Goal: Find specific page/section: Find specific page/section

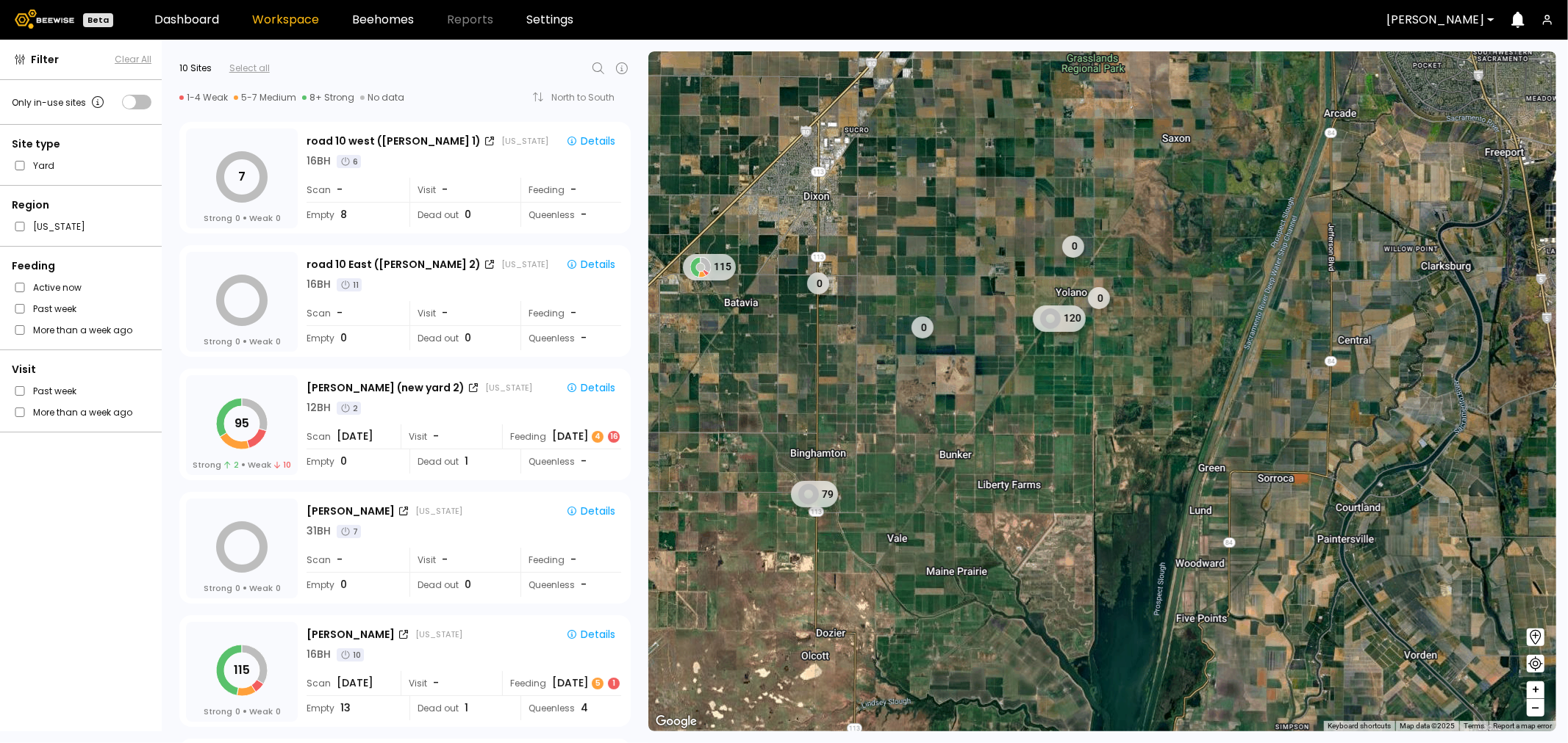
scroll to position [163, 0]
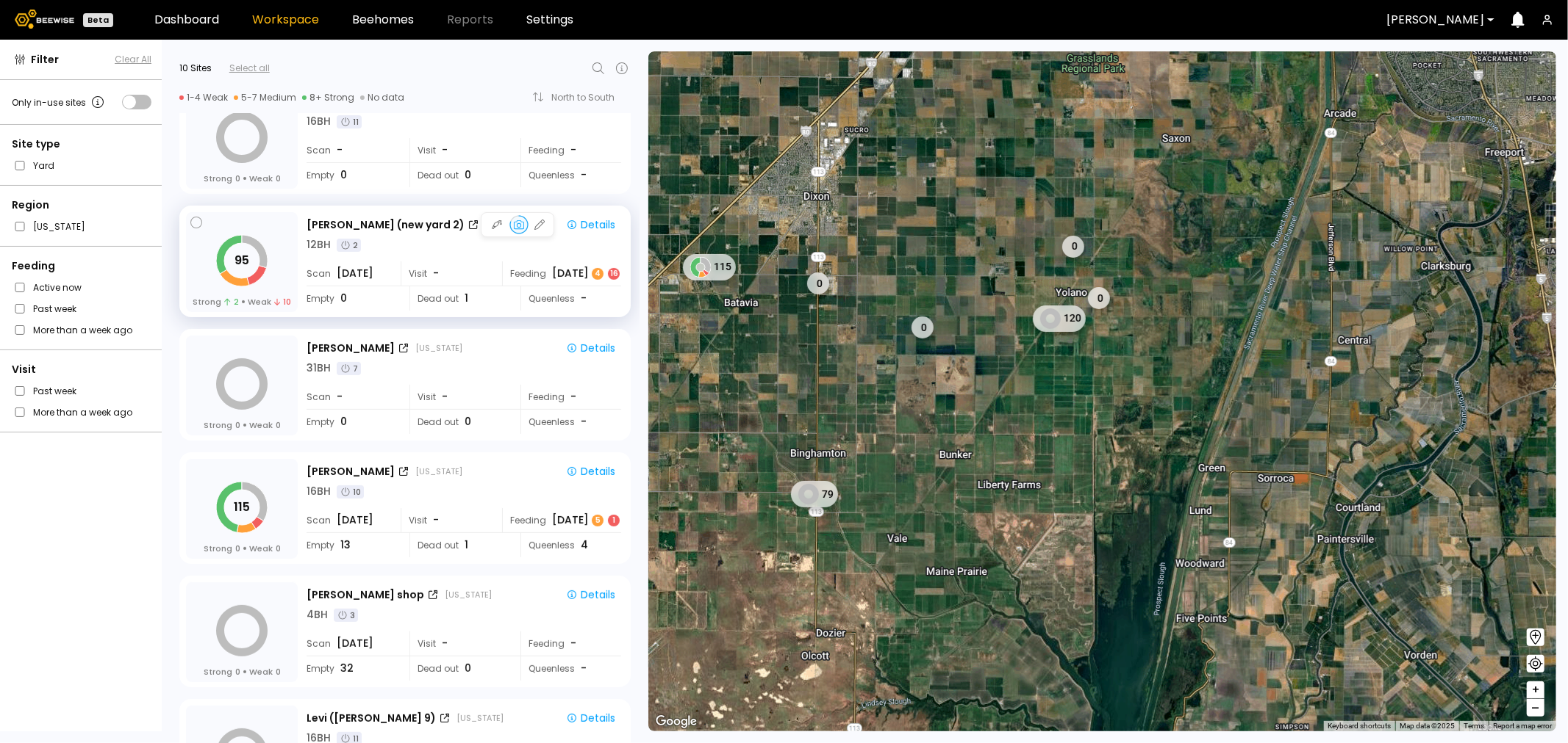
click at [578, 276] on div "[DATE] 4 16" at bounding box center [587, 273] width 69 height 16
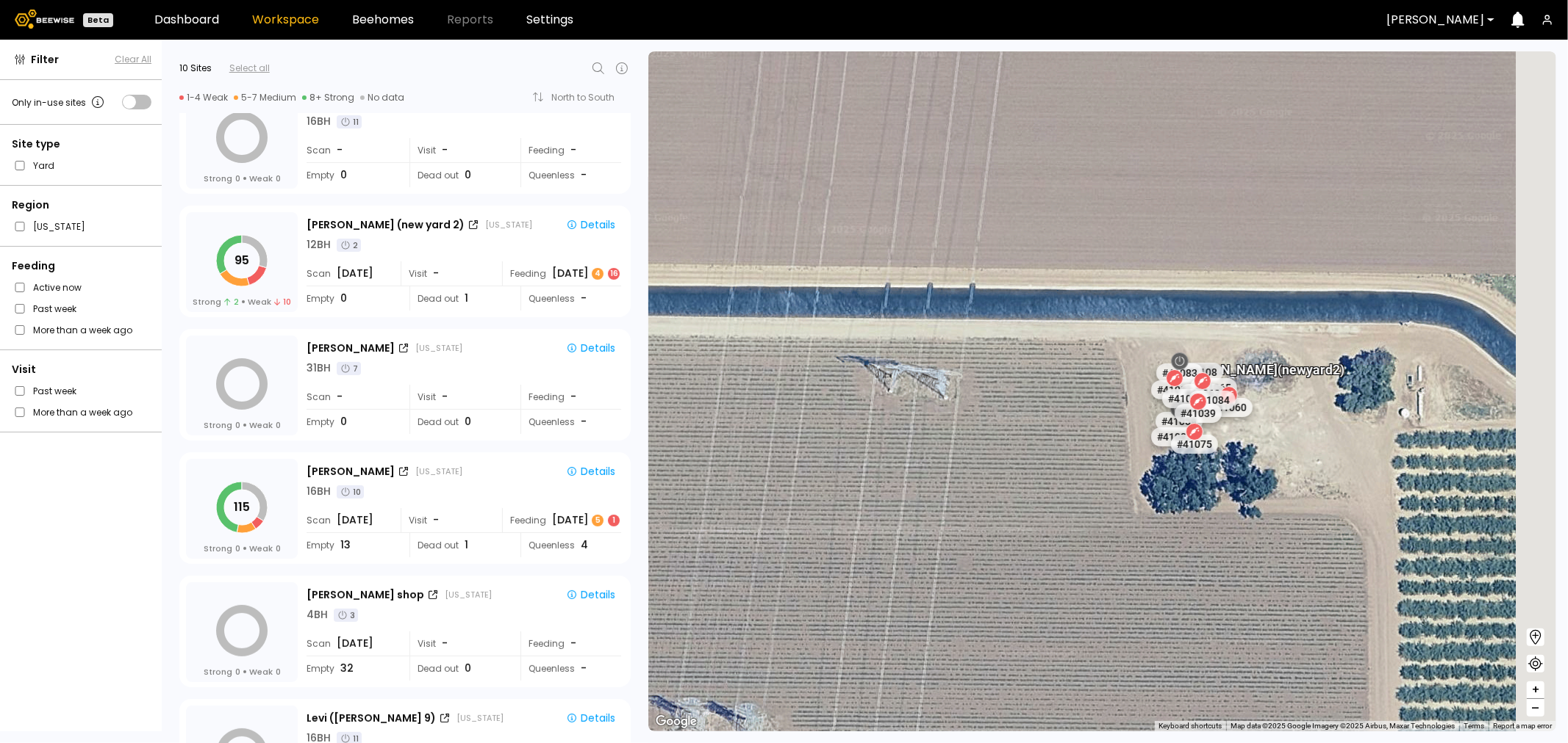
drag, startPoint x: 1250, startPoint y: 402, endPoint x: 1064, endPoint y: 425, distance: 187.4
click at [1064, 425] on div "# 41073 # 41101 # 40069 # 40702 # 40200 # 40306 # 40113 # 41140 # 40736 # 40190…" at bounding box center [1102, 391] width 908 height 680
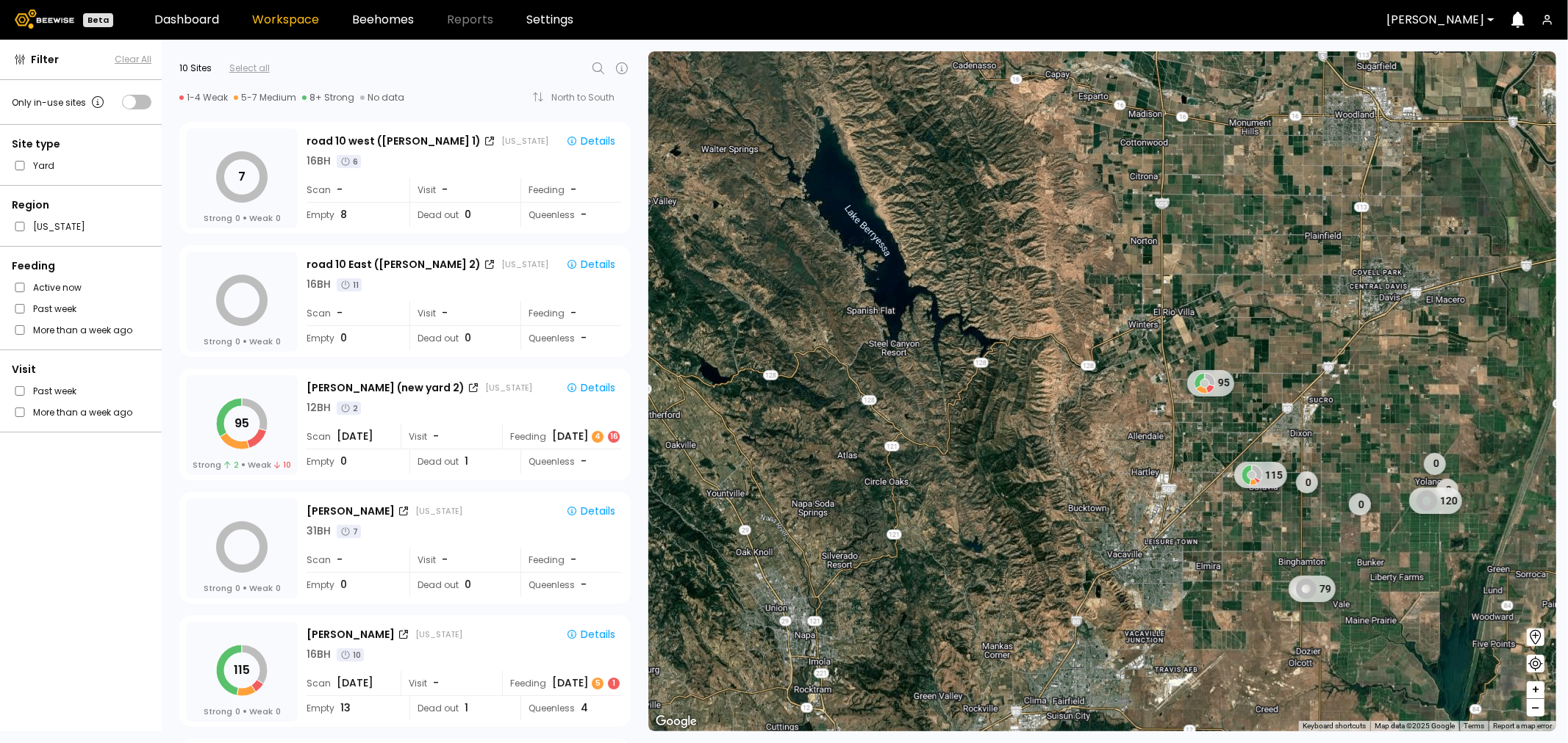
drag, startPoint x: 1005, startPoint y: 529, endPoint x: 958, endPoint y: 528, distance: 47.0
click at [958, 528] on div "95 0 115 0 0 120 0 79" at bounding box center [1102, 391] width 908 height 680
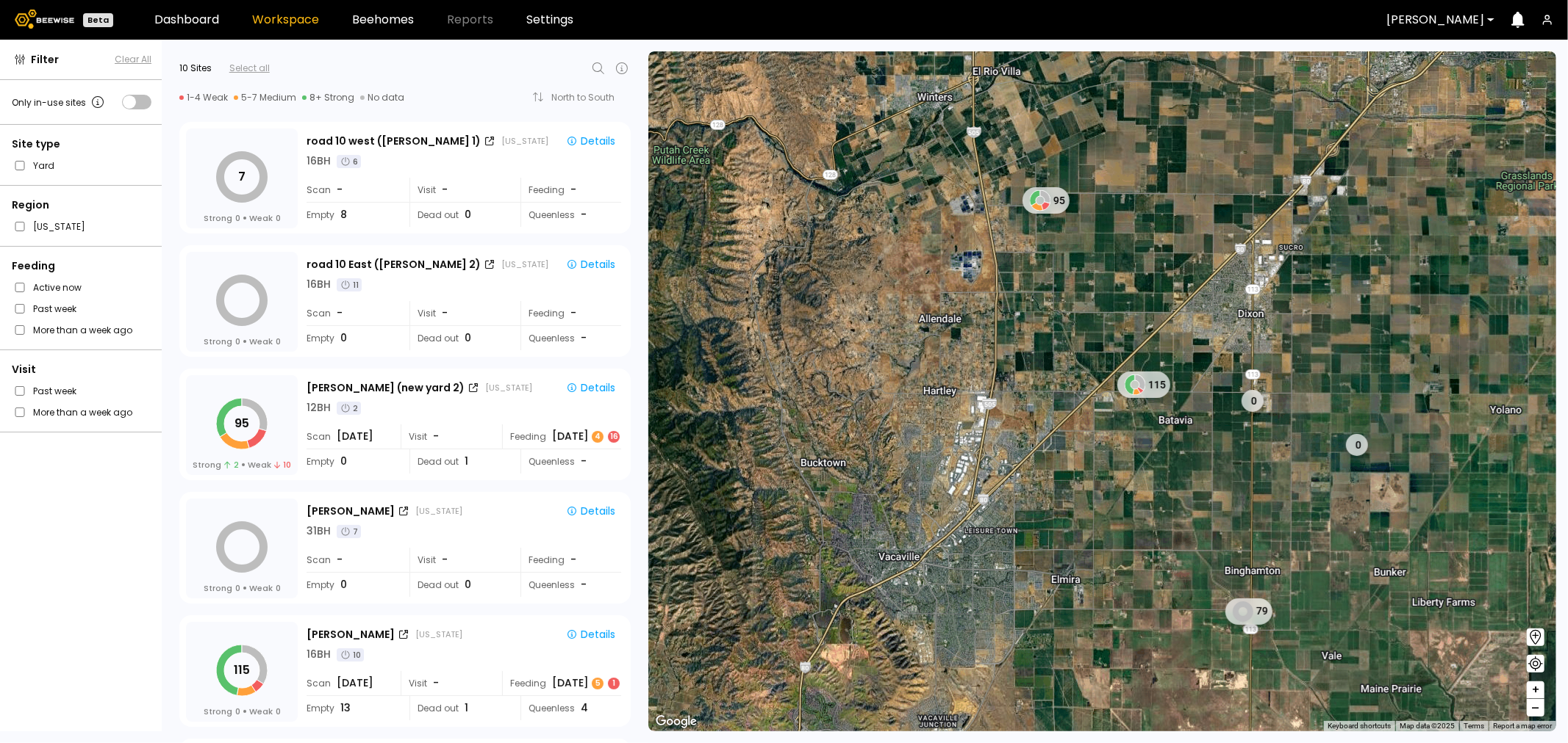
drag, startPoint x: 1272, startPoint y: 523, endPoint x: 1164, endPoint y: 575, distance: 119.9
click at [1164, 575] on div "95 115 0 0 79" at bounding box center [1102, 391] width 908 height 680
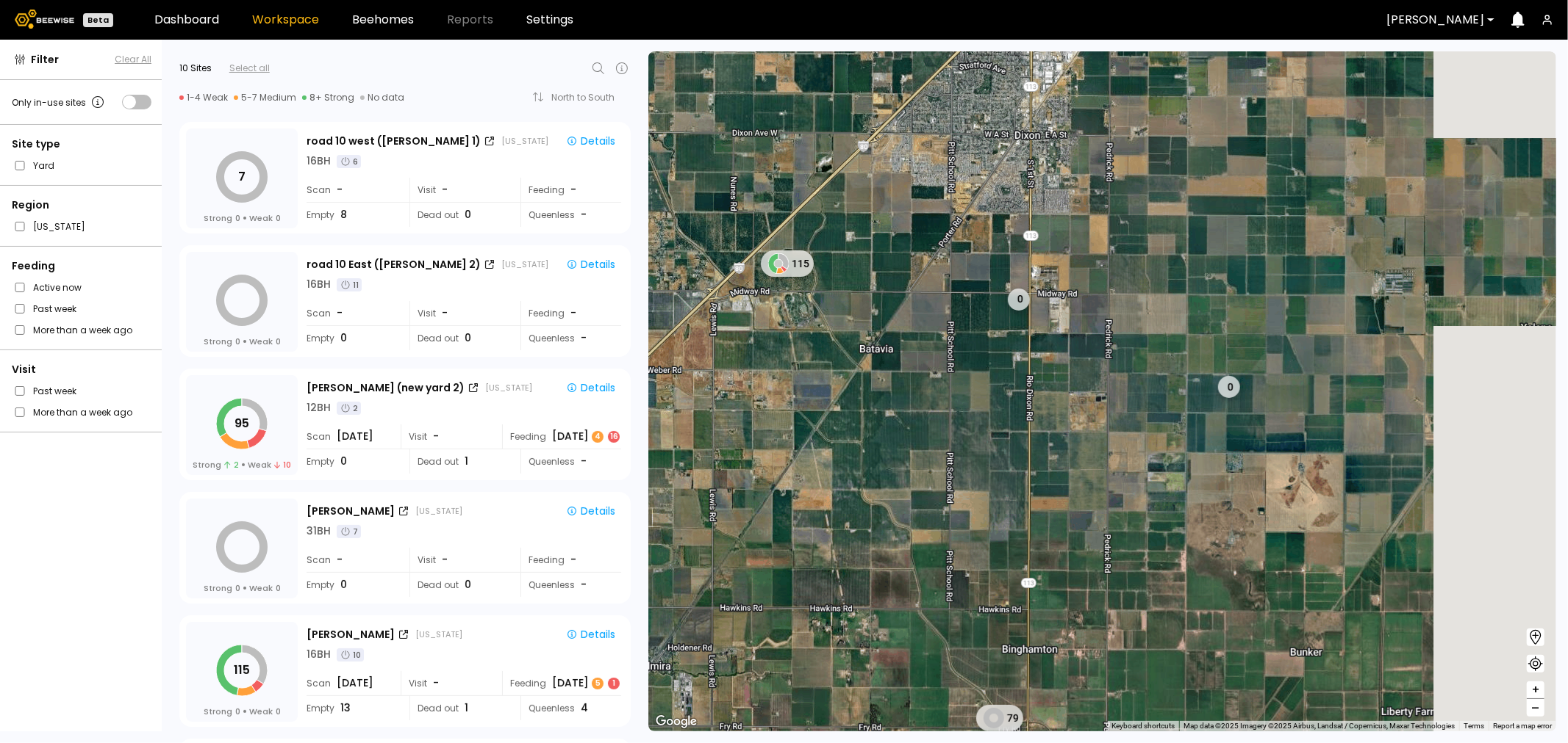
drag, startPoint x: 1186, startPoint y: 505, endPoint x: 870, endPoint y: 589, distance: 327.0
click at [869, 596] on div "115 0 0 79" at bounding box center [1102, 391] width 908 height 680
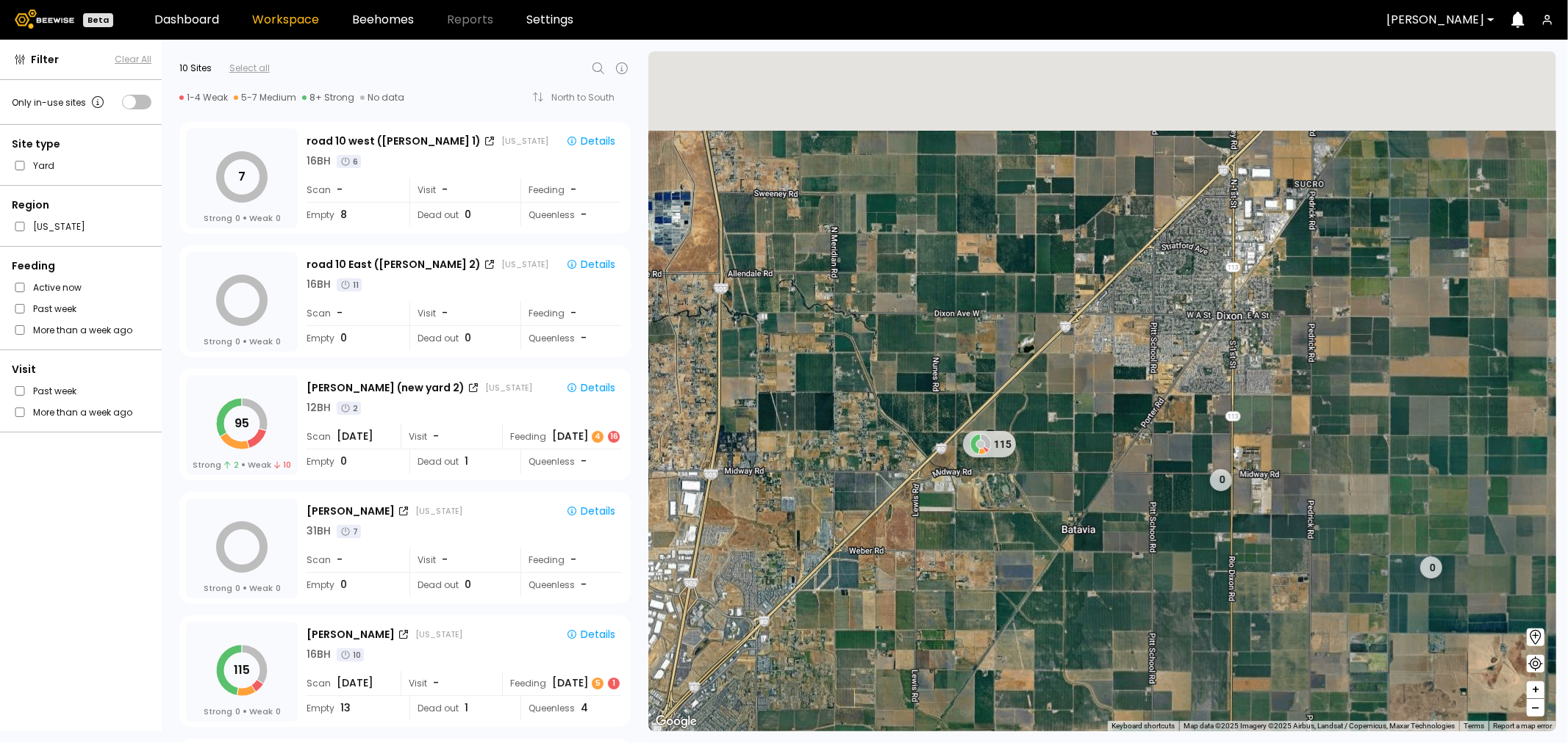
drag, startPoint x: 953, startPoint y: 456, endPoint x: 1446, endPoint y: 736, distance: 567.0
click at [1446, 739] on section "← Move left → Move right ↑ Move up ↓ Move down + Zoom in - Zoom out Home Jump l…" at bounding box center [1108, 392] width 919 height 704
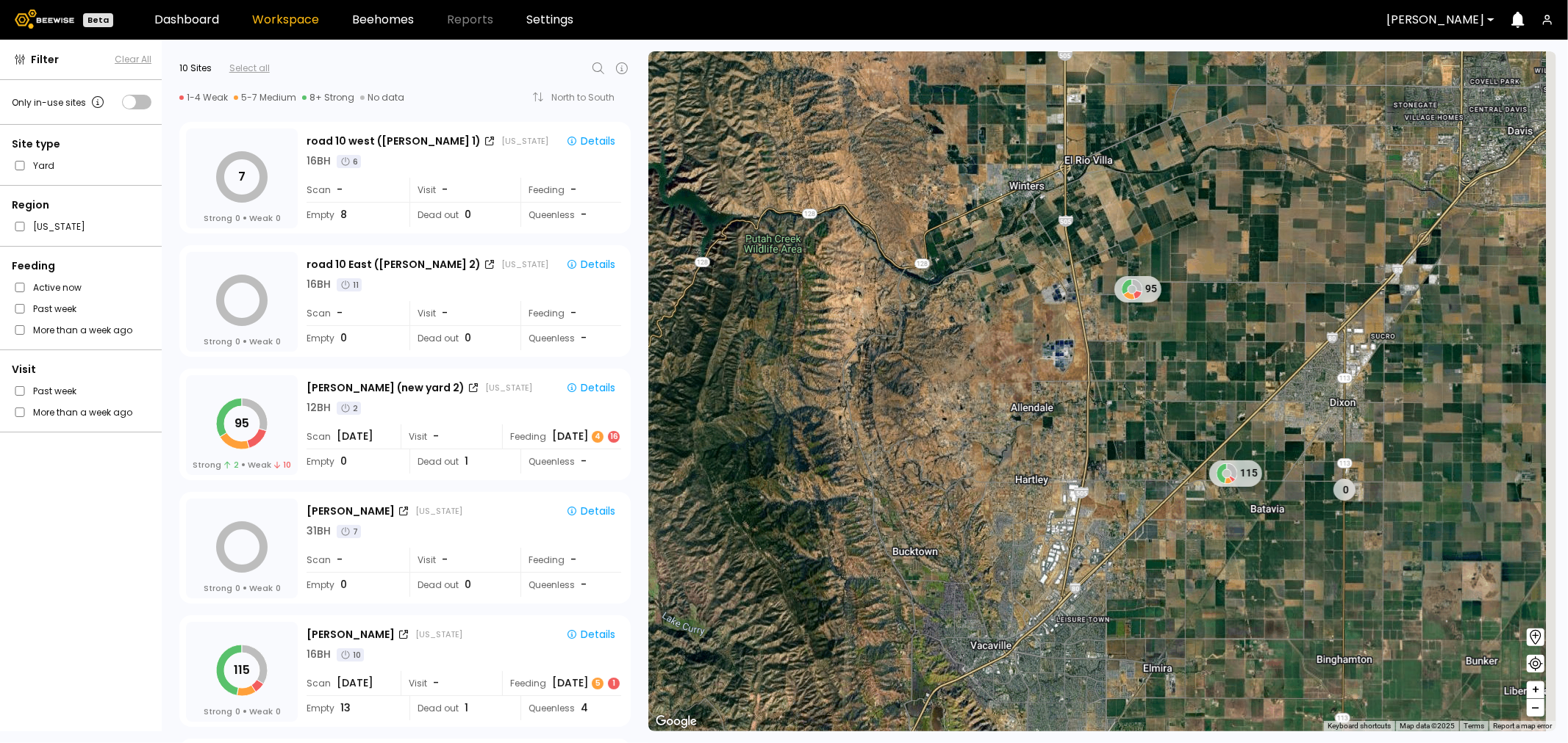
drag, startPoint x: 1351, startPoint y: 534, endPoint x: 1171, endPoint y: 429, distance: 208.4
click at [1171, 429] on div "115 95 0" at bounding box center [1102, 391] width 908 height 680
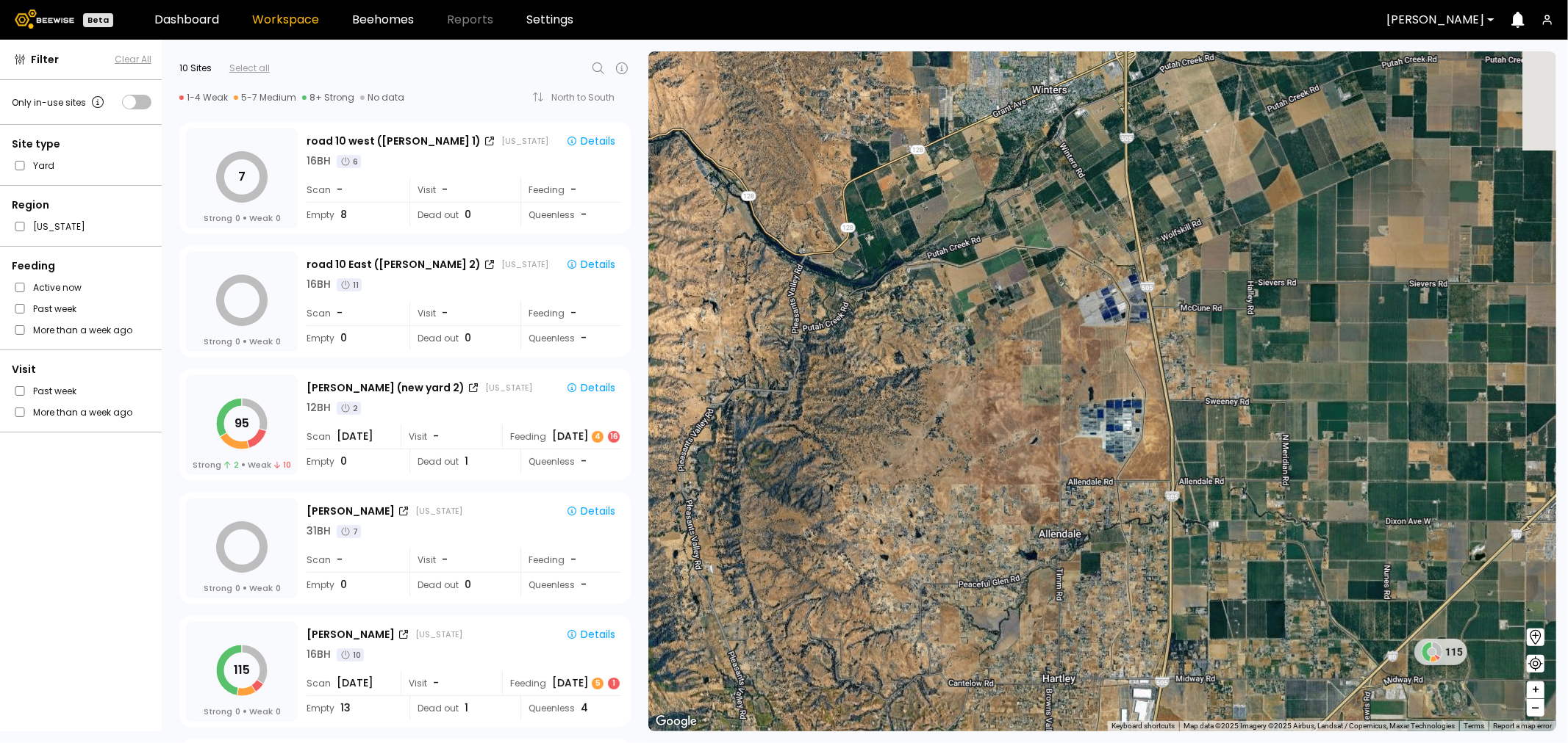
drag, startPoint x: 1217, startPoint y: 300, endPoint x: 1287, endPoint y: 519, distance: 229.9
click at [1287, 519] on div "115" at bounding box center [1102, 391] width 908 height 680
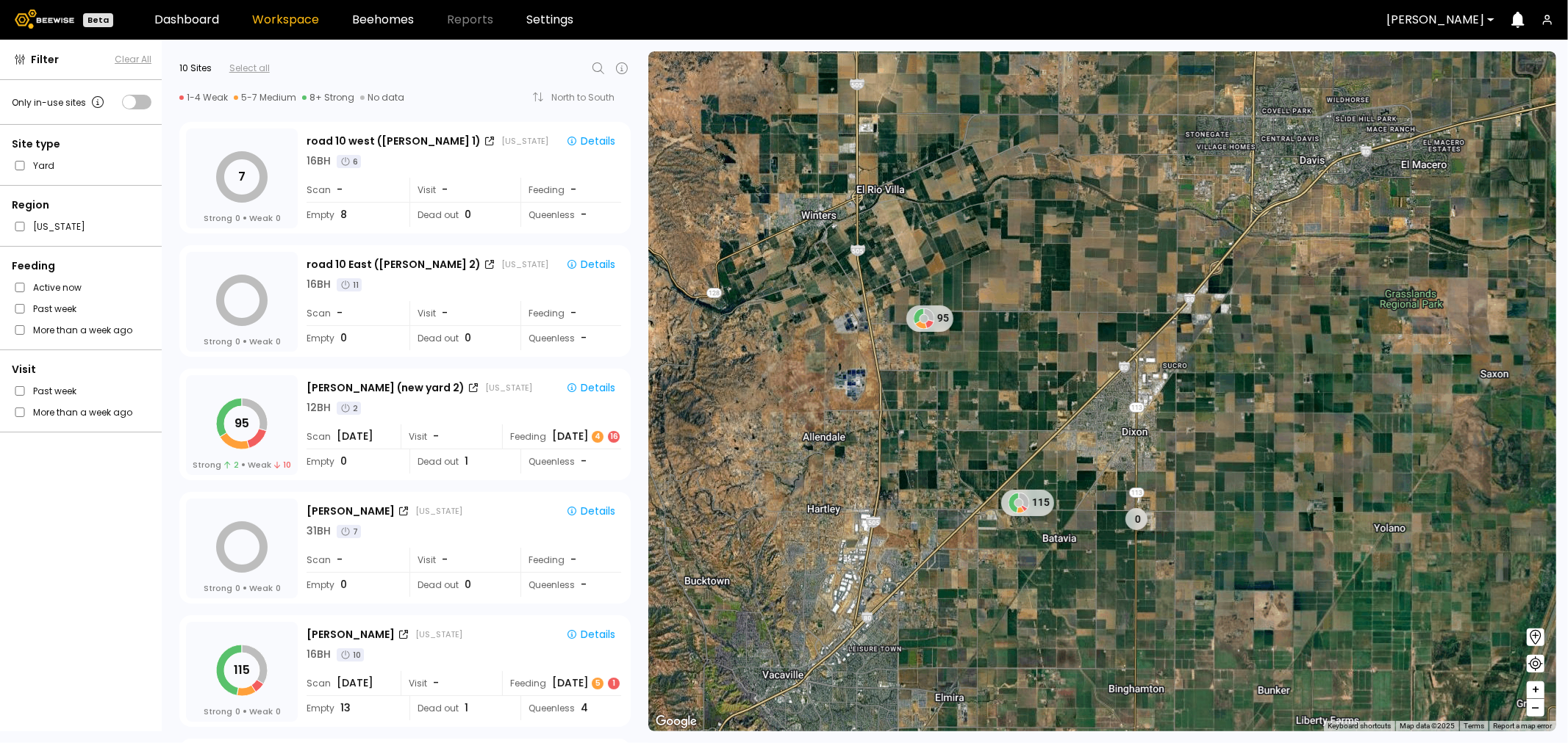
drag, startPoint x: 1309, startPoint y: 516, endPoint x: 934, endPoint y: 383, distance: 397.9
click at [934, 383] on div "115 95 0" at bounding box center [1102, 391] width 908 height 680
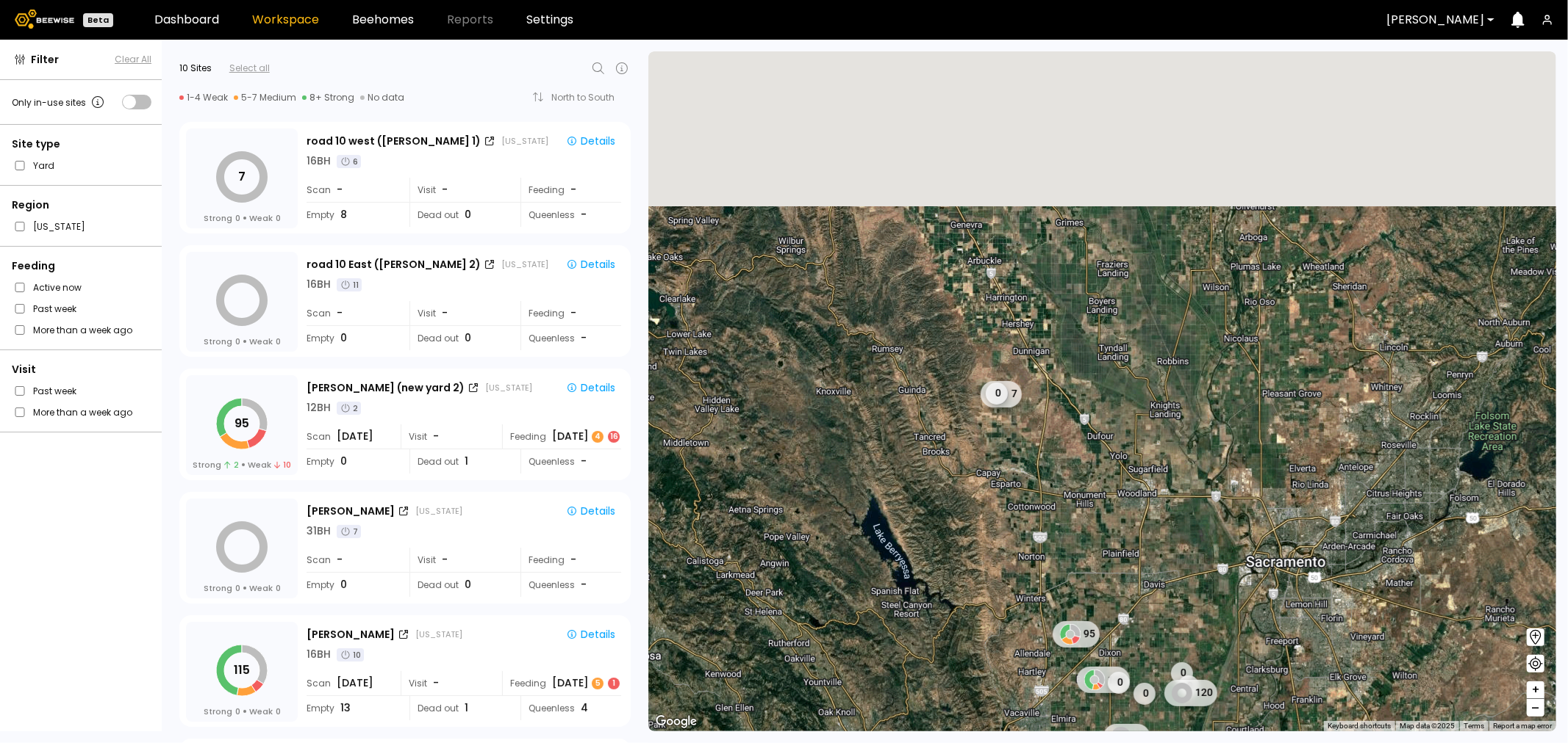
drag, startPoint x: 922, startPoint y: 260, endPoint x: 976, endPoint y: 561, distance: 305.8
click at [975, 566] on div "115 95 0 0 0 120 0 79 7 0" at bounding box center [1102, 391] width 908 height 680
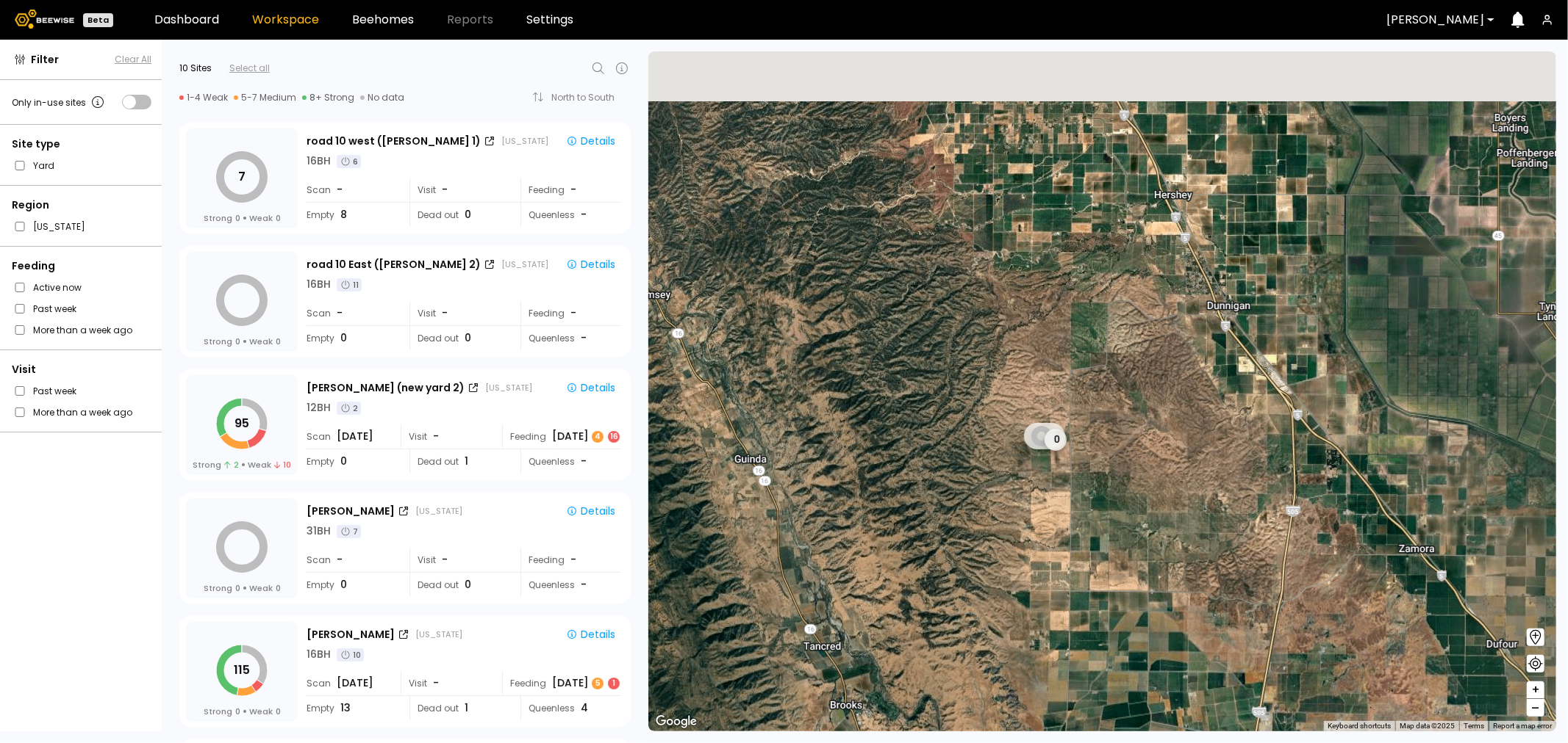
drag, startPoint x: 972, startPoint y: 378, endPoint x: 1031, endPoint y: 532, distance: 164.9
click at [1029, 536] on div "7 0" at bounding box center [1102, 391] width 908 height 680
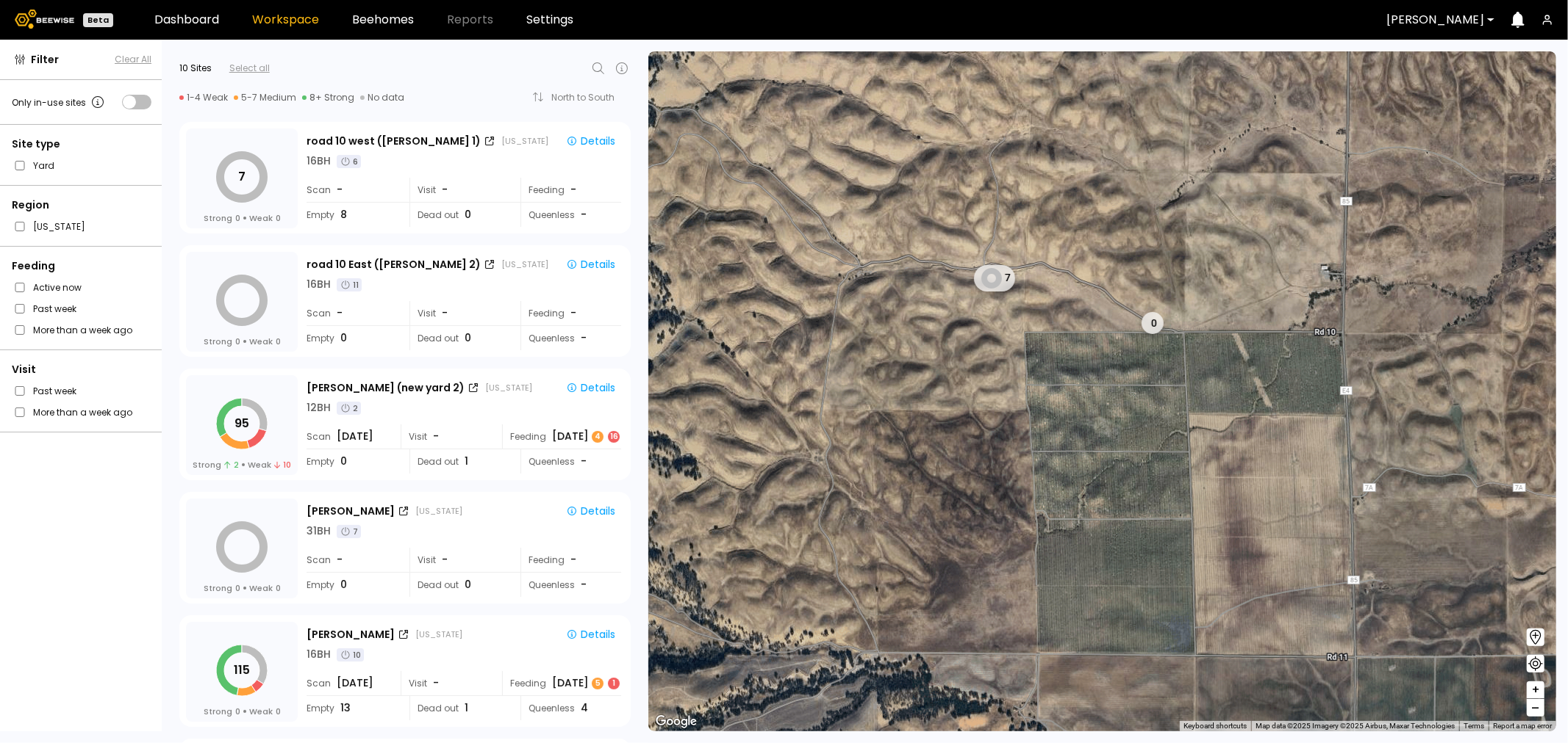
drag, startPoint x: 1061, startPoint y: 421, endPoint x: 1084, endPoint y: 537, distance: 118.3
click at [1084, 537] on div "7 0" at bounding box center [1102, 391] width 908 height 680
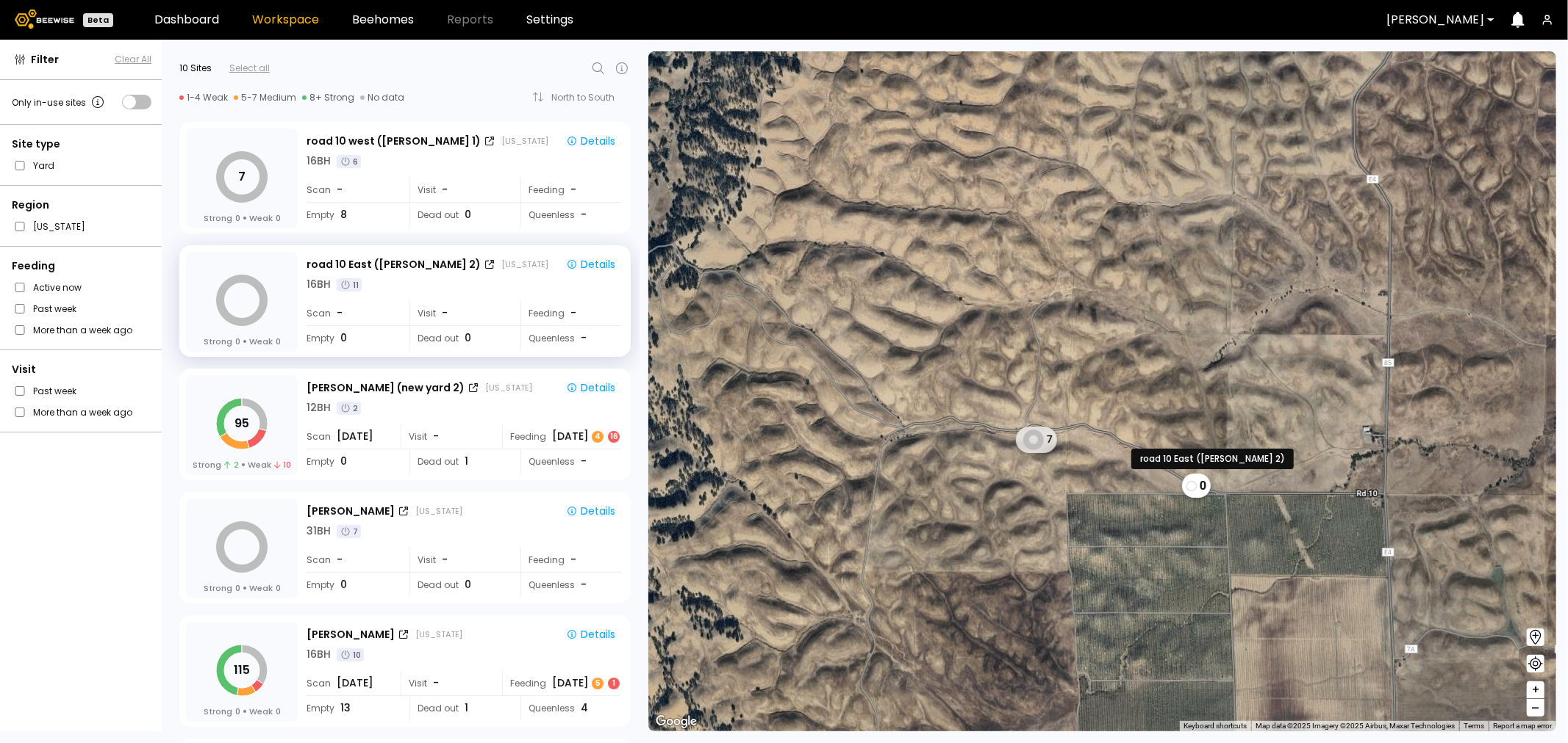
click at [1199, 489] on div "0" at bounding box center [1196, 486] width 29 height 24
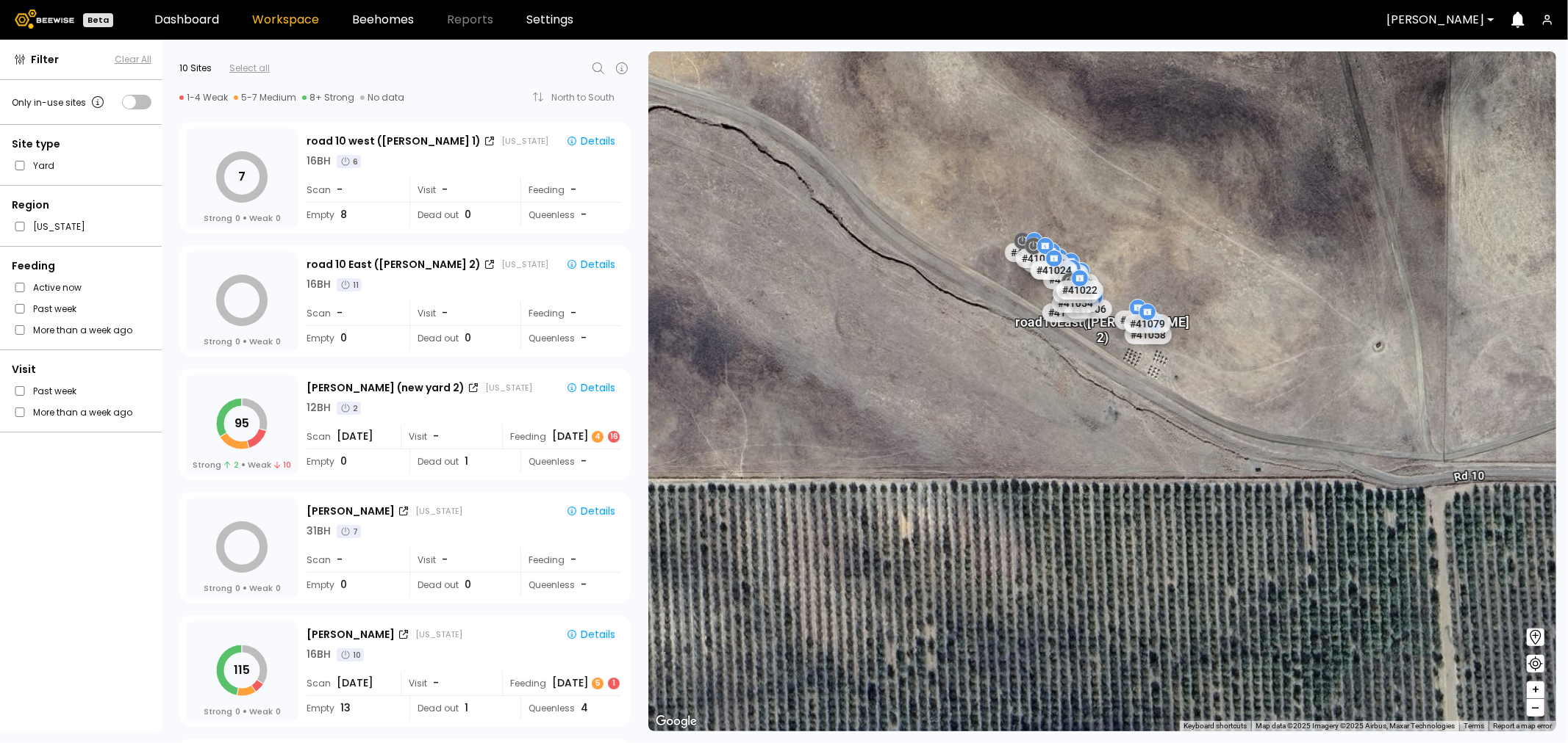
drag, startPoint x: 1085, startPoint y: 392, endPoint x: 1118, endPoint y: 583, distance: 193.8
click at [1118, 583] on div "road 10 East (Dixon 2) # 41073 # 41101 # 40069 # 40702 # 40113 # 40200 # 40306 …" at bounding box center [1102, 391] width 908 height 680
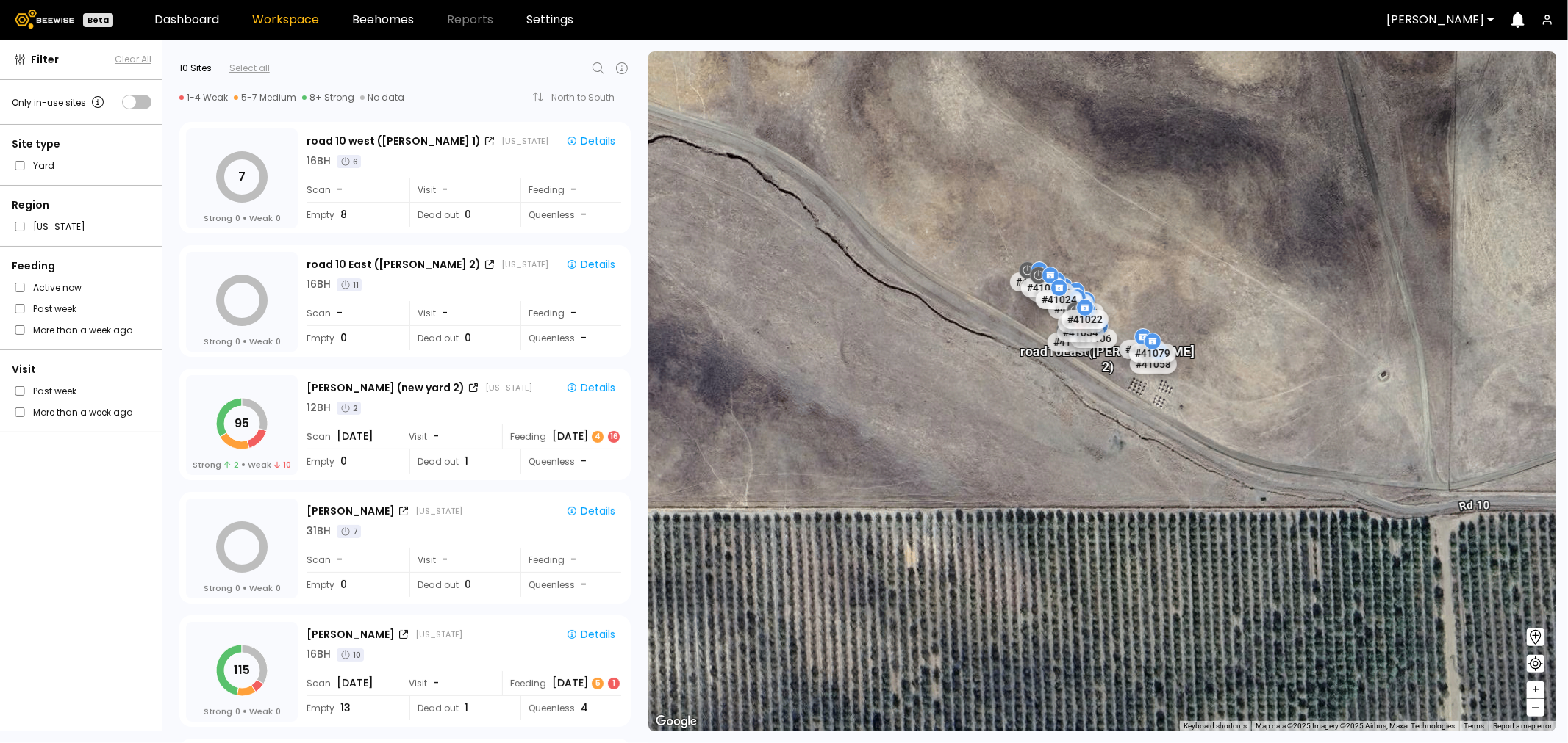
drag, startPoint x: 1120, startPoint y: 463, endPoint x: 1139, endPoint y: 605, distance: 143.3
click at [1140, 611] on div "road 10 East (Dixon 2) # 41073 # 41101 # 40069 # 40702 # 40113 # 40200 # 40306 …" at bounding box center [1102, 391] width 908 height 680
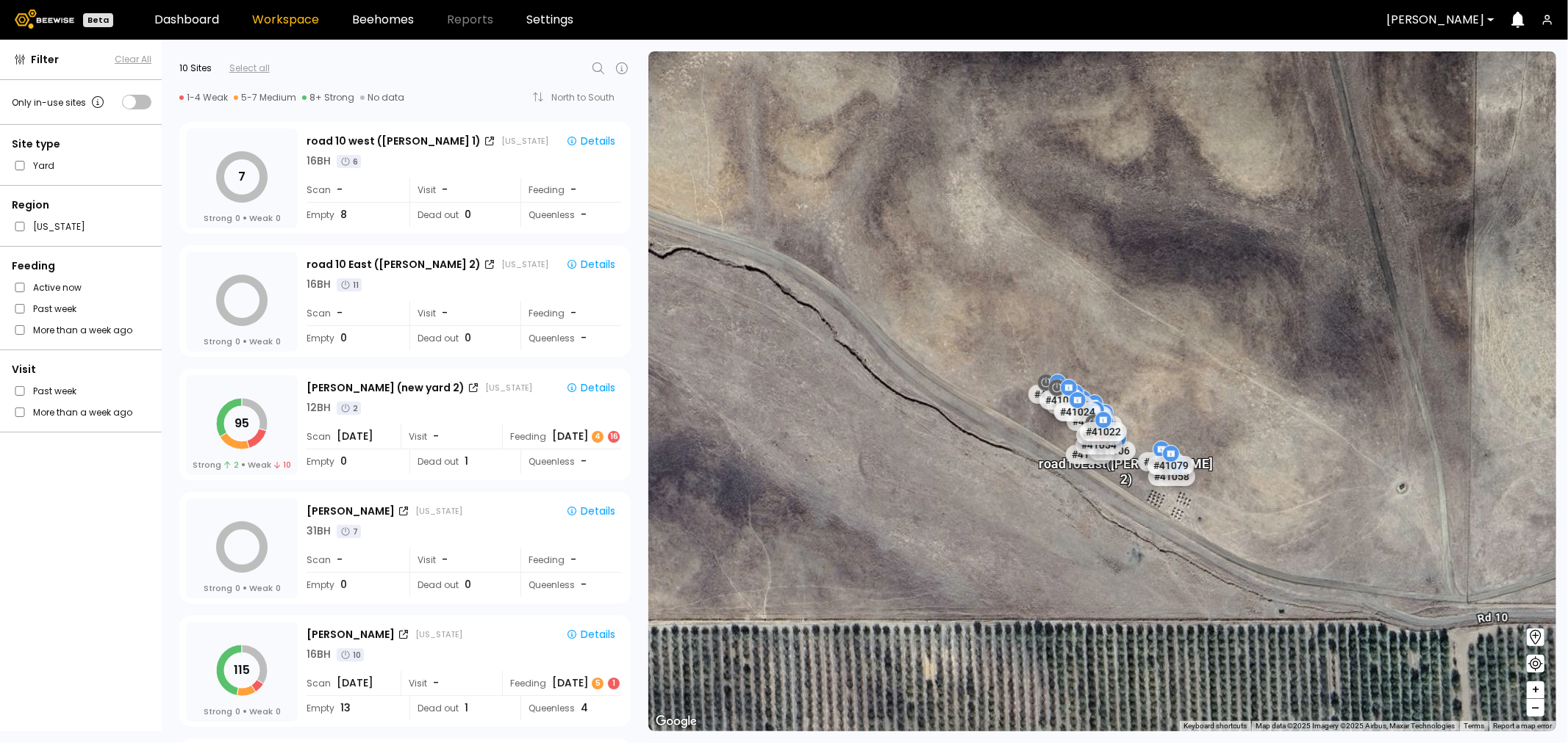
drag, startPoint x: 1015, startPoint y: 452, endPoint x: 1027, endPoint y: 567, distance: 115.6
click at [1027, 567] on div "road 10 East (Dixon 2) # 41073 # 41101 # 40069 # 40702 # 40113 # 40200 # 40306 …" at bounding box center [1102, 391] width 908 height 680
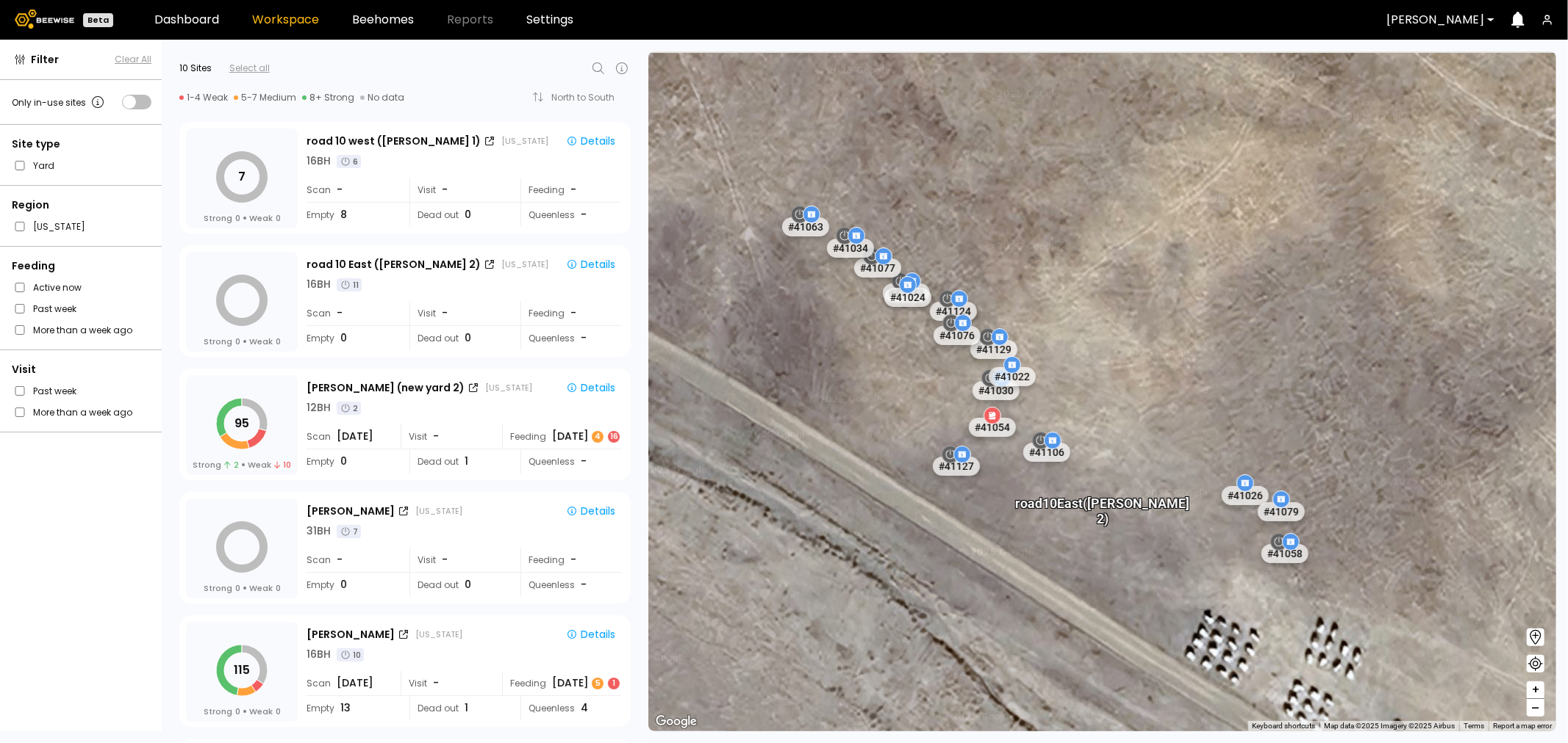
drag, startPoint x: 935, startPoint y: 473, endPoint x: 1094, endPoint y: 621, distance: 217.2
click at [1094, 621] on div "road 10 East (Dixon 2) # 41073 # 41101 # 40069 # 40702 # 40113 # 40200 # 40306 …" at bounding box center [1102, 391] width 908 height 680
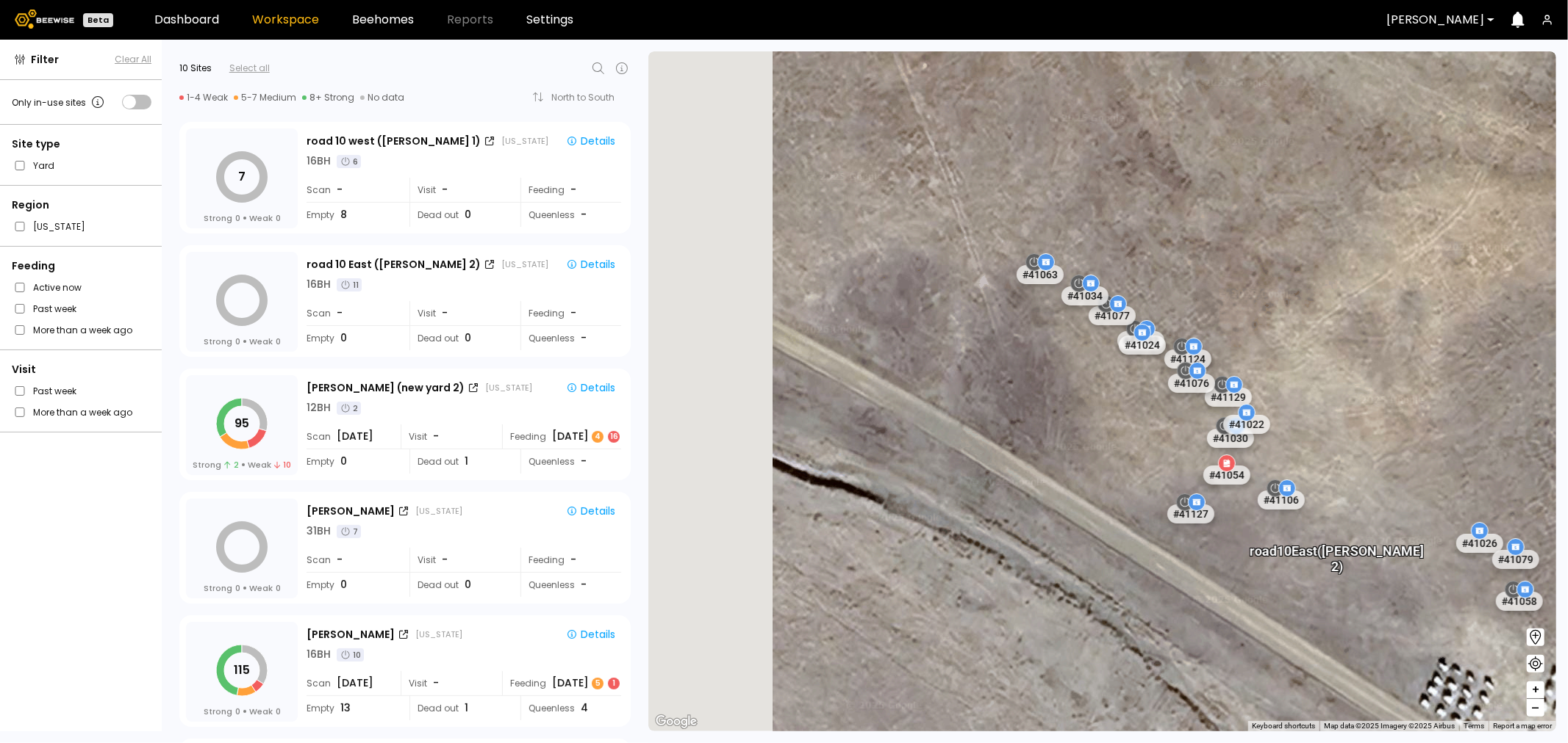
drag, startPoint x: 841, startPoint y: 407, endPoint x: 1581, endPoint y: 593, distance: 763.0
click at [1567, 593] on html "Beta Dashboard Workspace Beehomes Reports Settings Dixon Filter Clear All Only …" at bounding box center [784, 371] width 1568 height 743
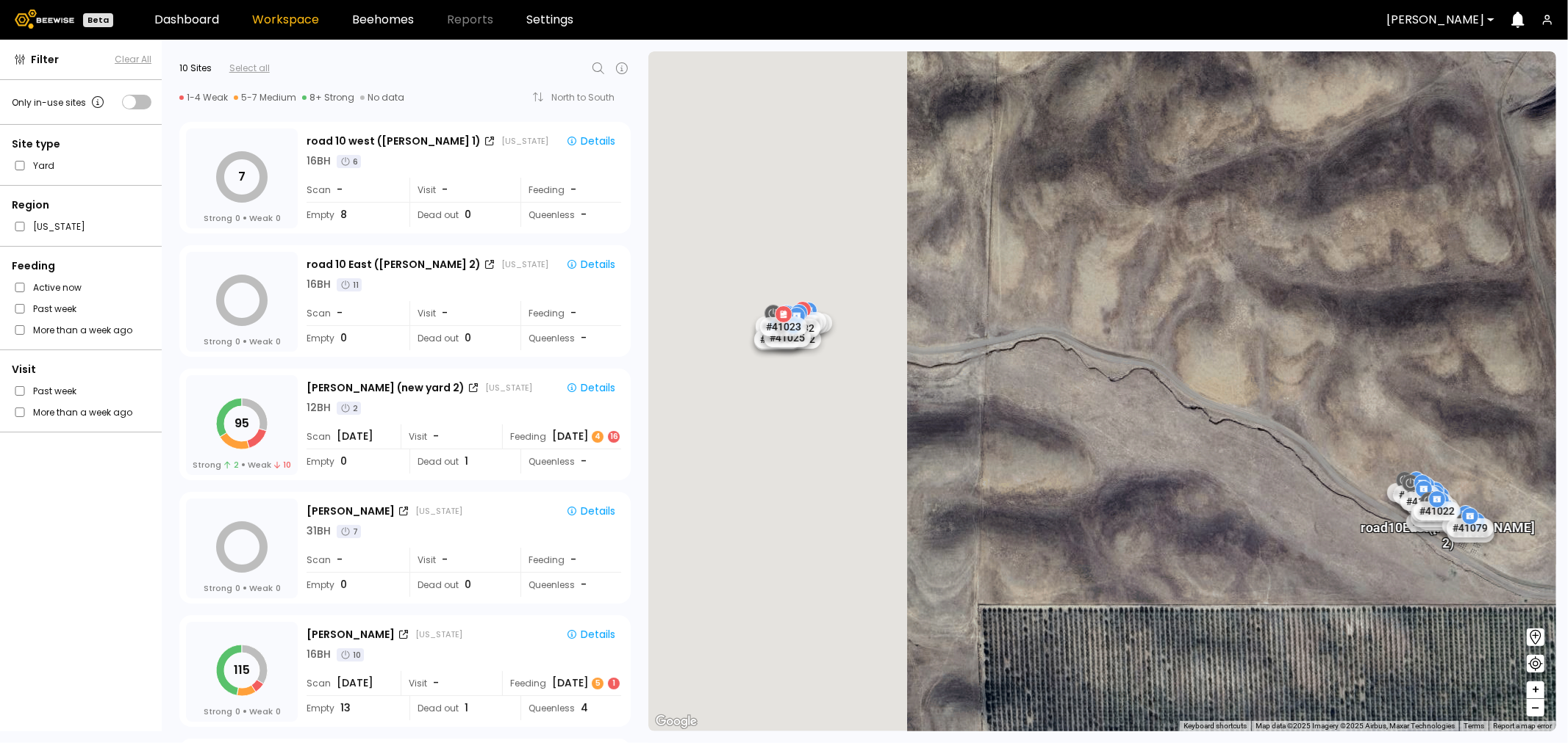
drag, startPoint x: 954, startPoint y: 448, endPoint x: 1427, endPoint y: 516, distance: 477.9
click at [1427, 516] on div "road 10 East (Dixon 2) # 41073 # 41101 # 40069 # 40702 # 40113 # 40200 # 40306 …" at bounding box center [1102, 391] width 908 height 680
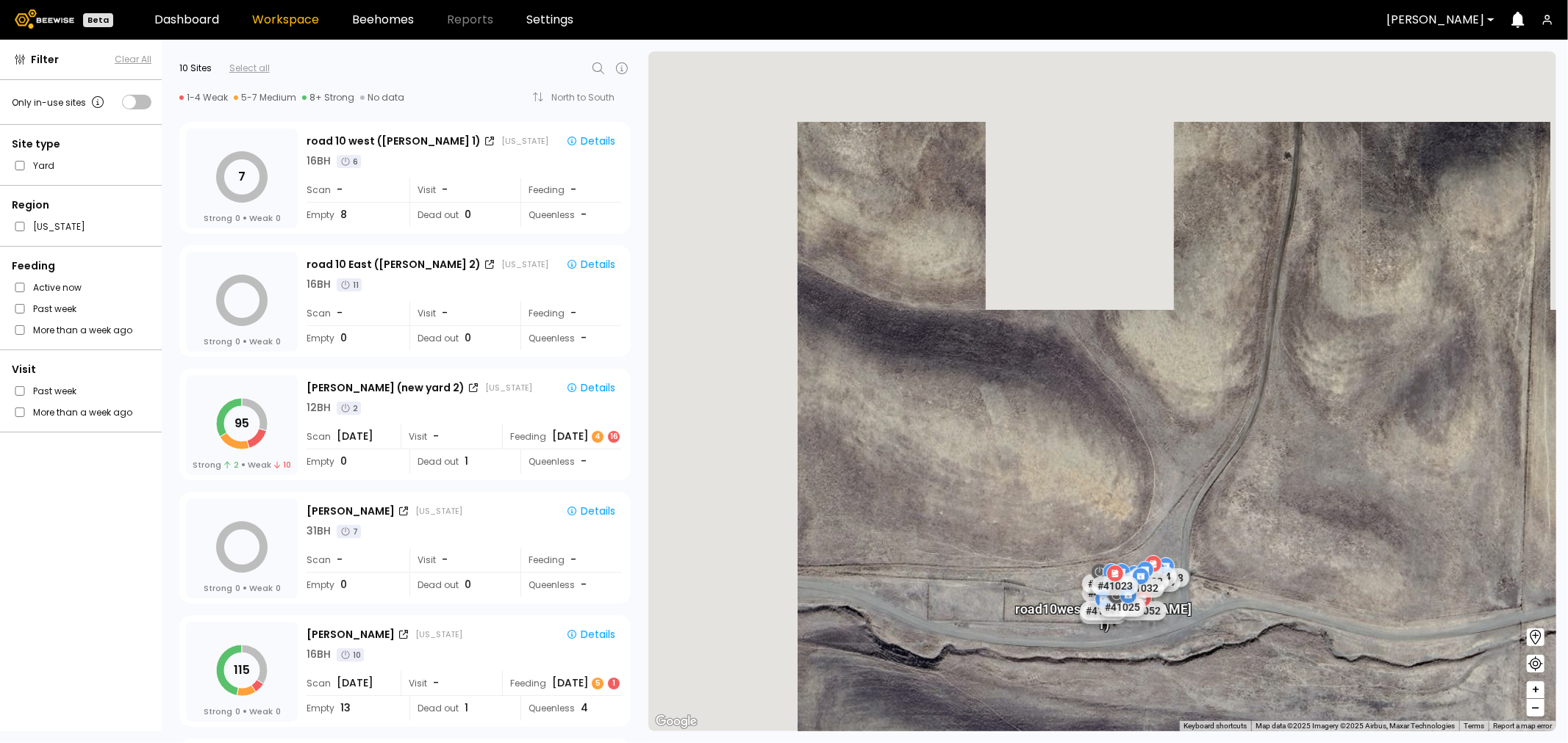
drag, startPoint x: 951, startPoint y: 392, endPoint x: 1134, endPoint y: 648, distance: 314.7
click at [1134, 648] on div "road 10 west (Dixon 1)" at bounding box center [1192, 632] width 177 height 47
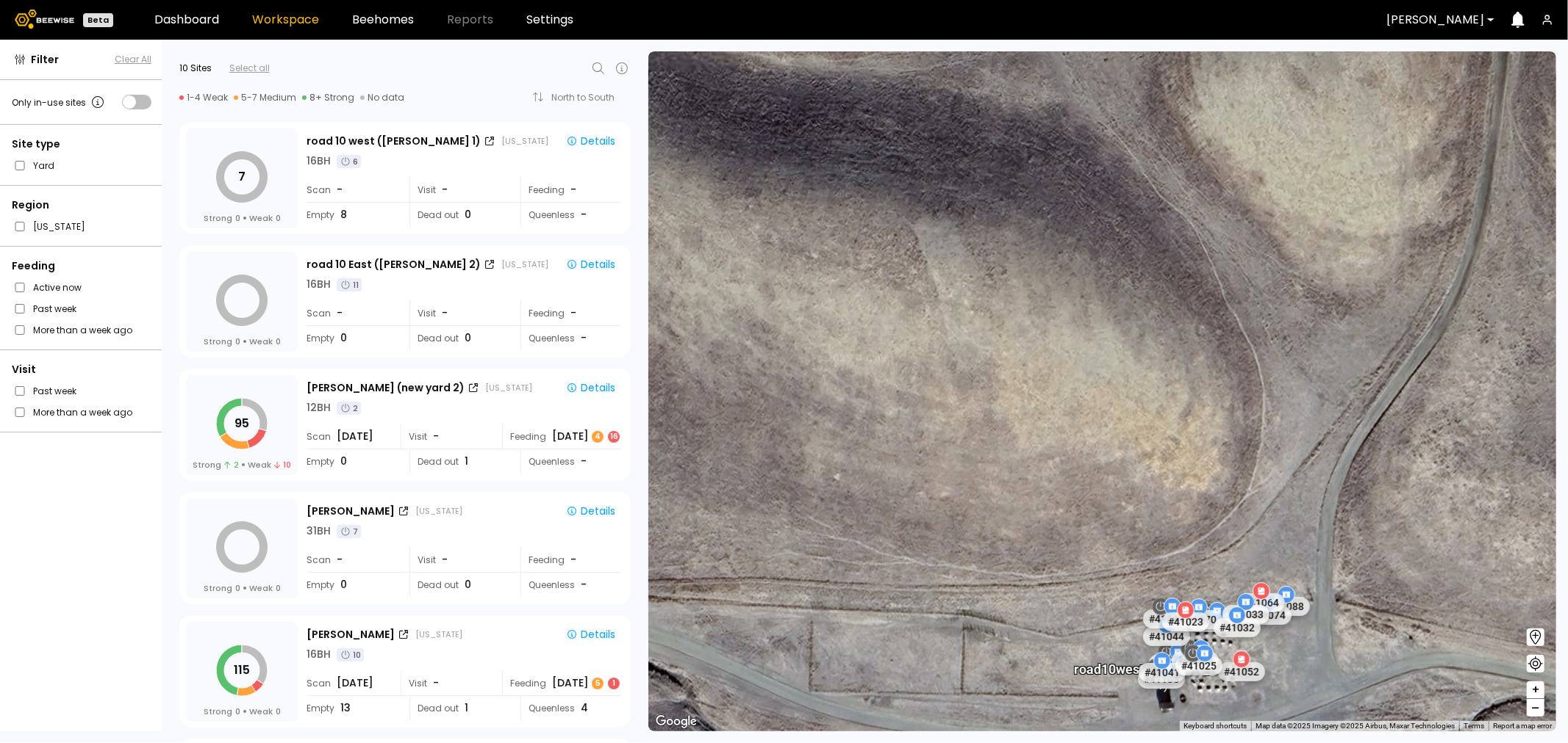
drag, startPoint x: 1186, startPoint y: 620, endPoint x: 1143, endPoint y: 412, distance: 212.4
click at [1145, 407] on div "# 41073 # 41101 # 40069 # 40702 # 40113 # 40200 # 40306 # 41140 # 40736 # 40190…" at bounding box center [1102, 391] width 908 height 680
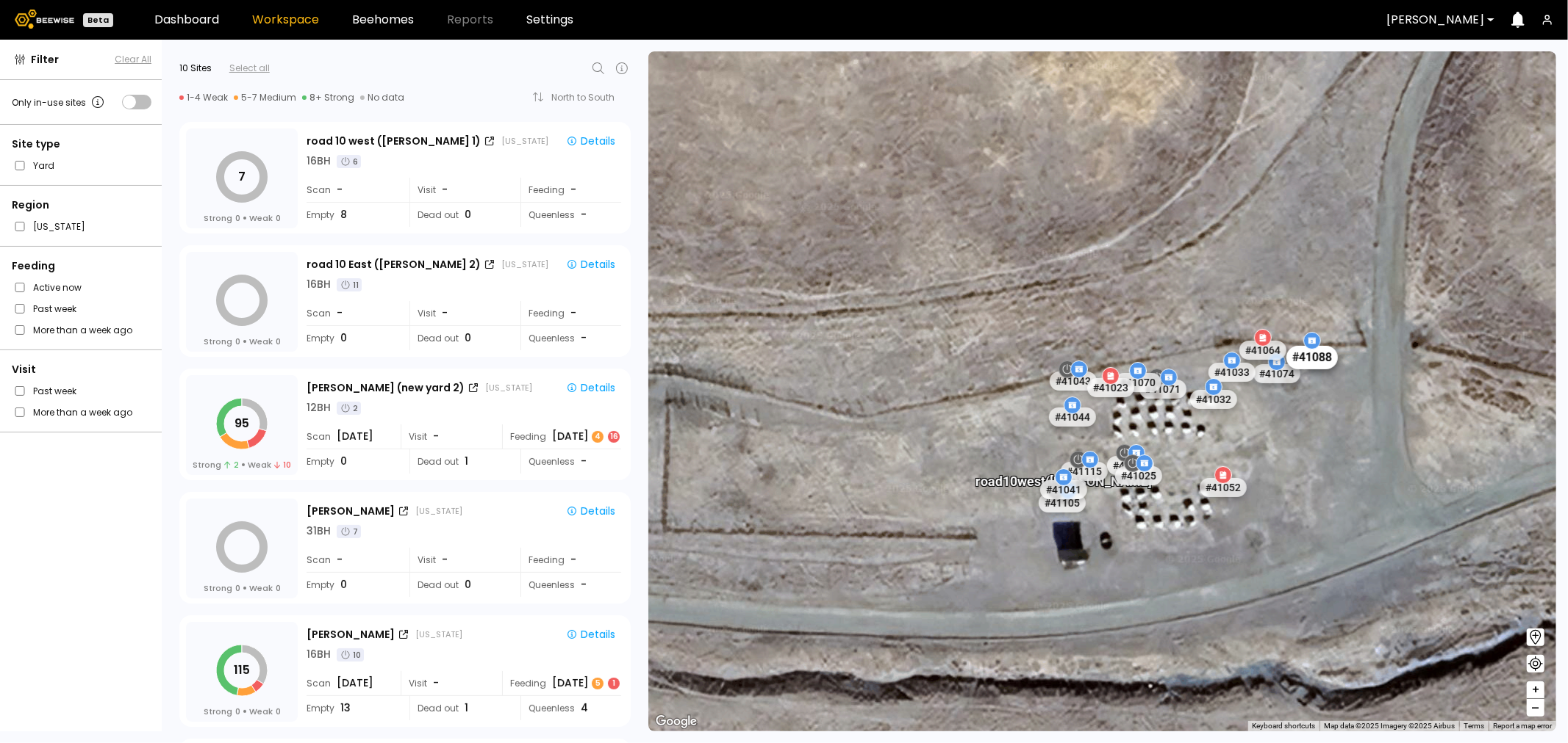
click at [1304, 349] on div "# 41088" at bounding box center [1311, 357] width 51 height 23
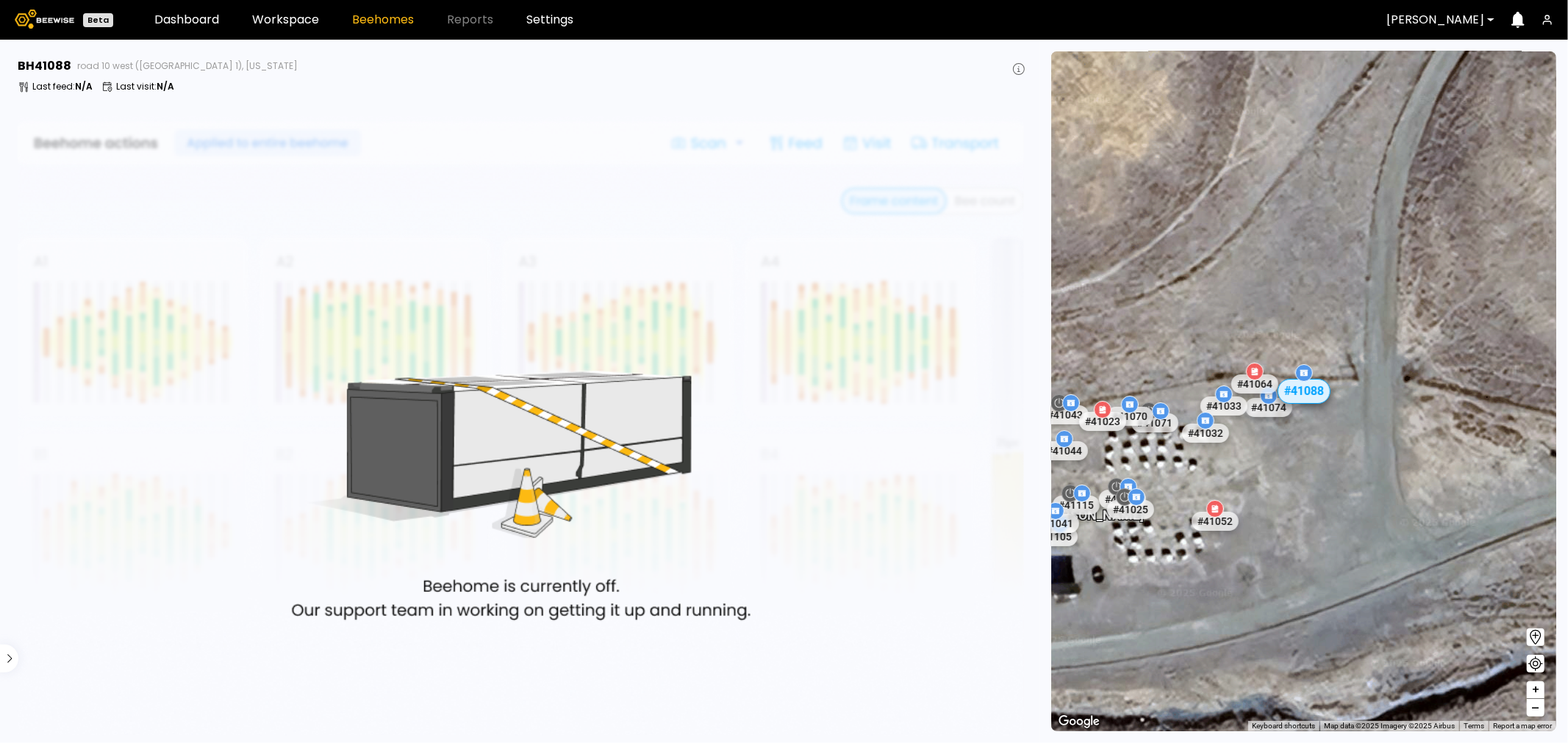
click at [1160, 255] on div "road 10 west (Dixon 1) # 41073 # 41101 # 40069 # 40702 # 40113 # 40200 # 40306 …" at bounding box center [1302, 391] width 504 height 680
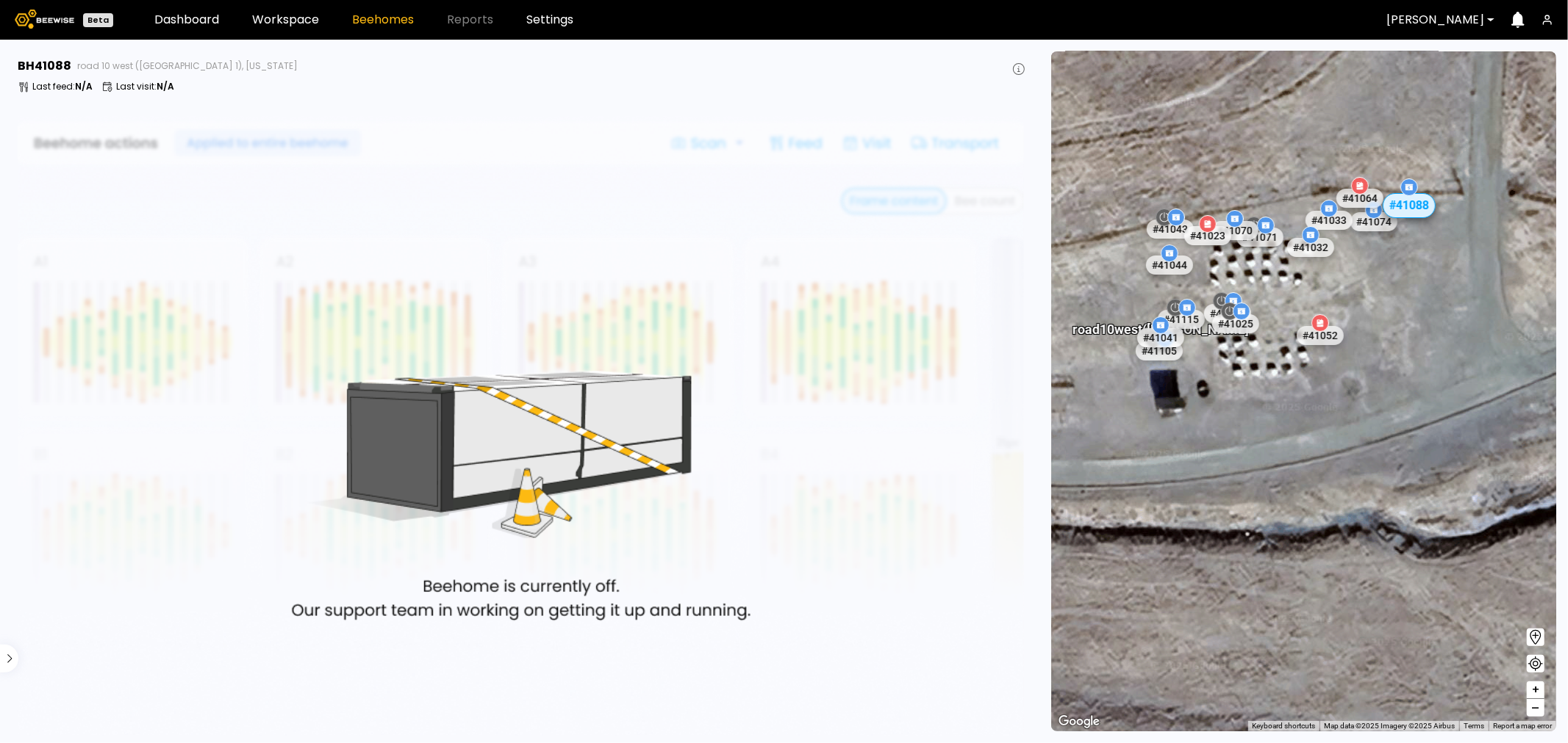
drag, startPoint x: 1149, startPoint y: 296, endPoint x: 1246, endPoint y: 120, distance: 201.0
click at [1256, 109] on div "road 10 west (Dixon 1) # 41073 # 41101 # 40069 # 40702 # 40113 # 40200 # 40306 …" at bounding box center [1302, 391] width 504 height 680
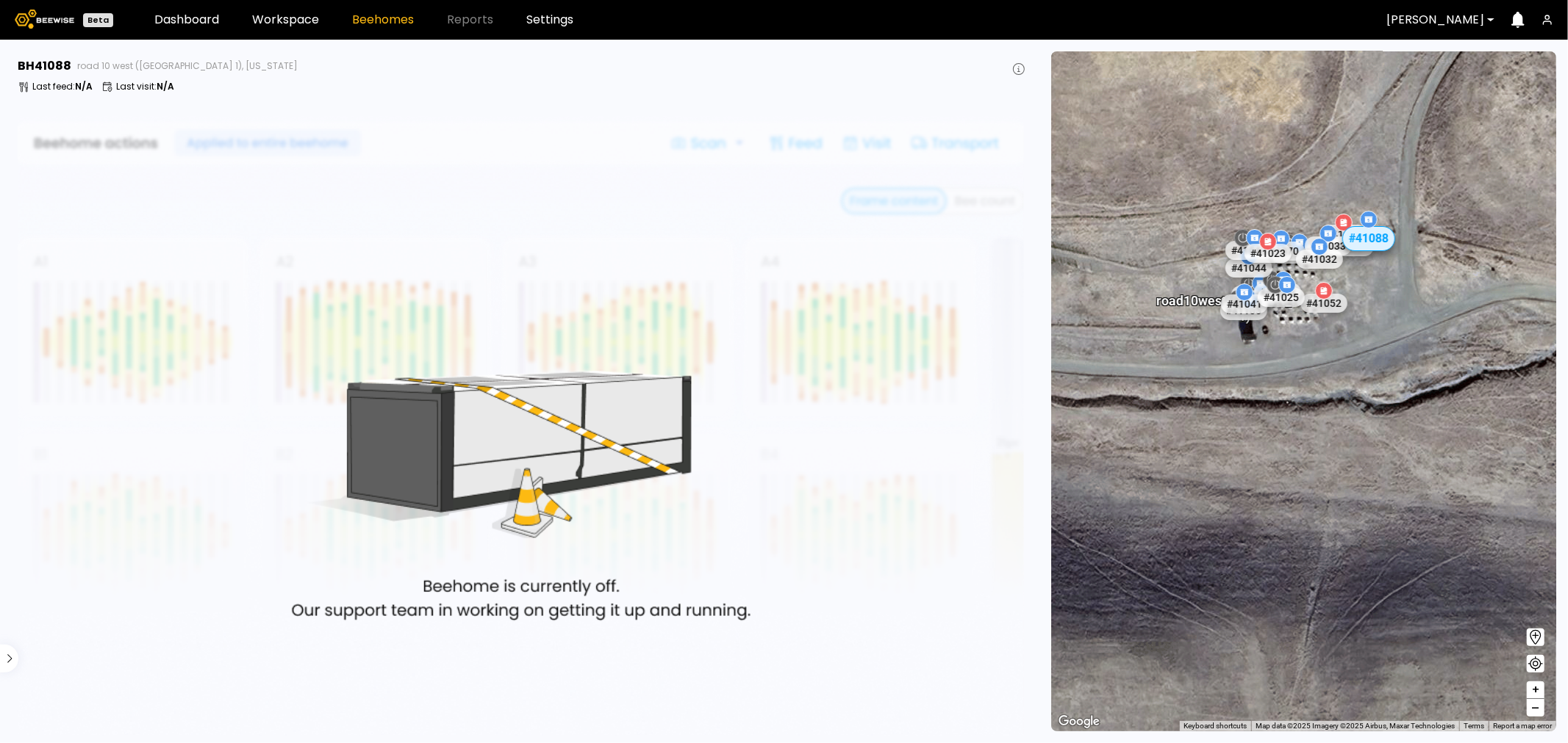
drag, startPoint x: 1355, startPoint y: 174, endPoint x: 1338, endPoint y: 256, distance: 83.7
click at [1338, 256] on div "road 10 west (Dixon 1) # 41073 # 41101 # 40069 # 40702 # 40113 # 40200 # 40306 …" at bounding box center [1302, 391] width 504 height 680
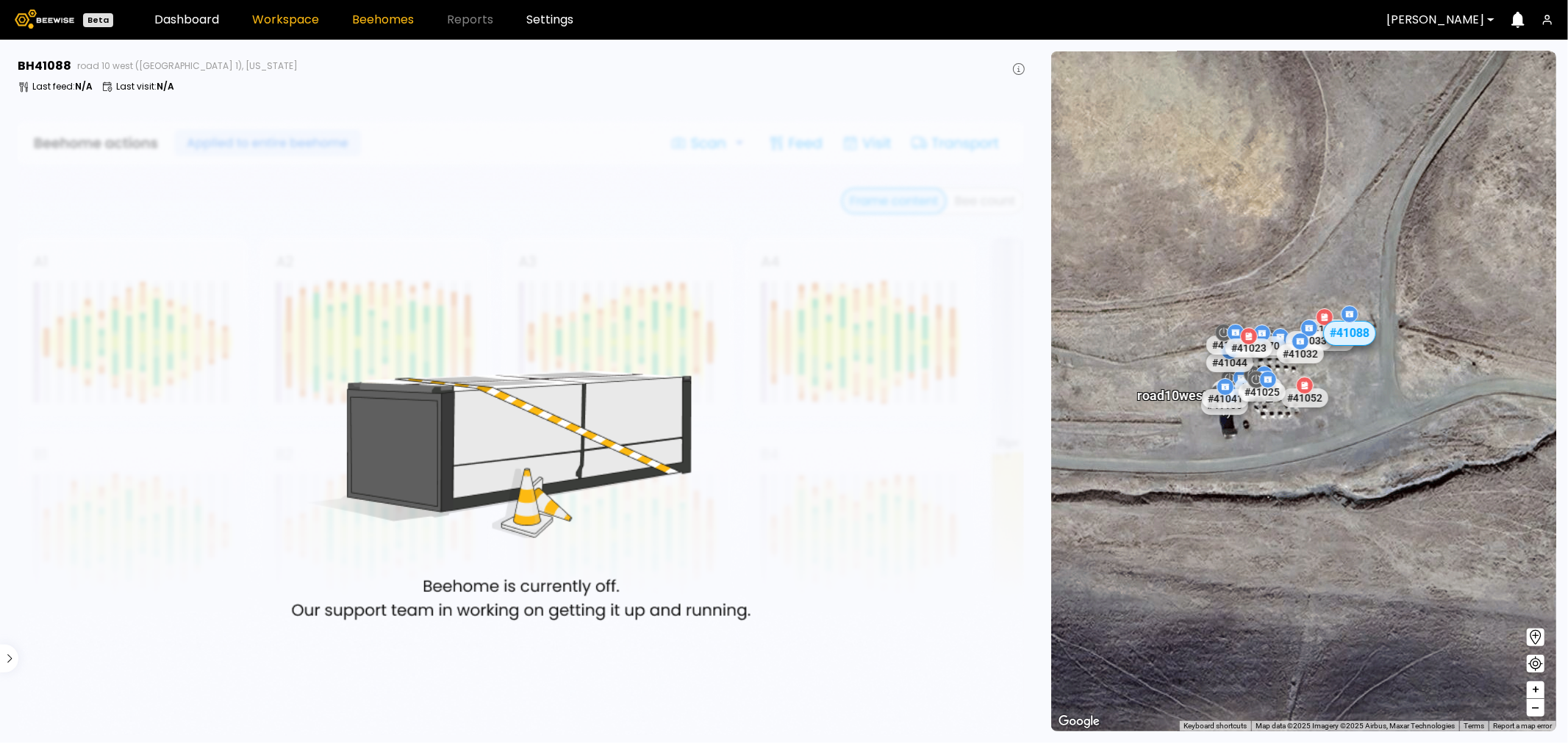
click at [275, 24] on link "Workspace" at bounding box center [285, 20] width 67 height 12
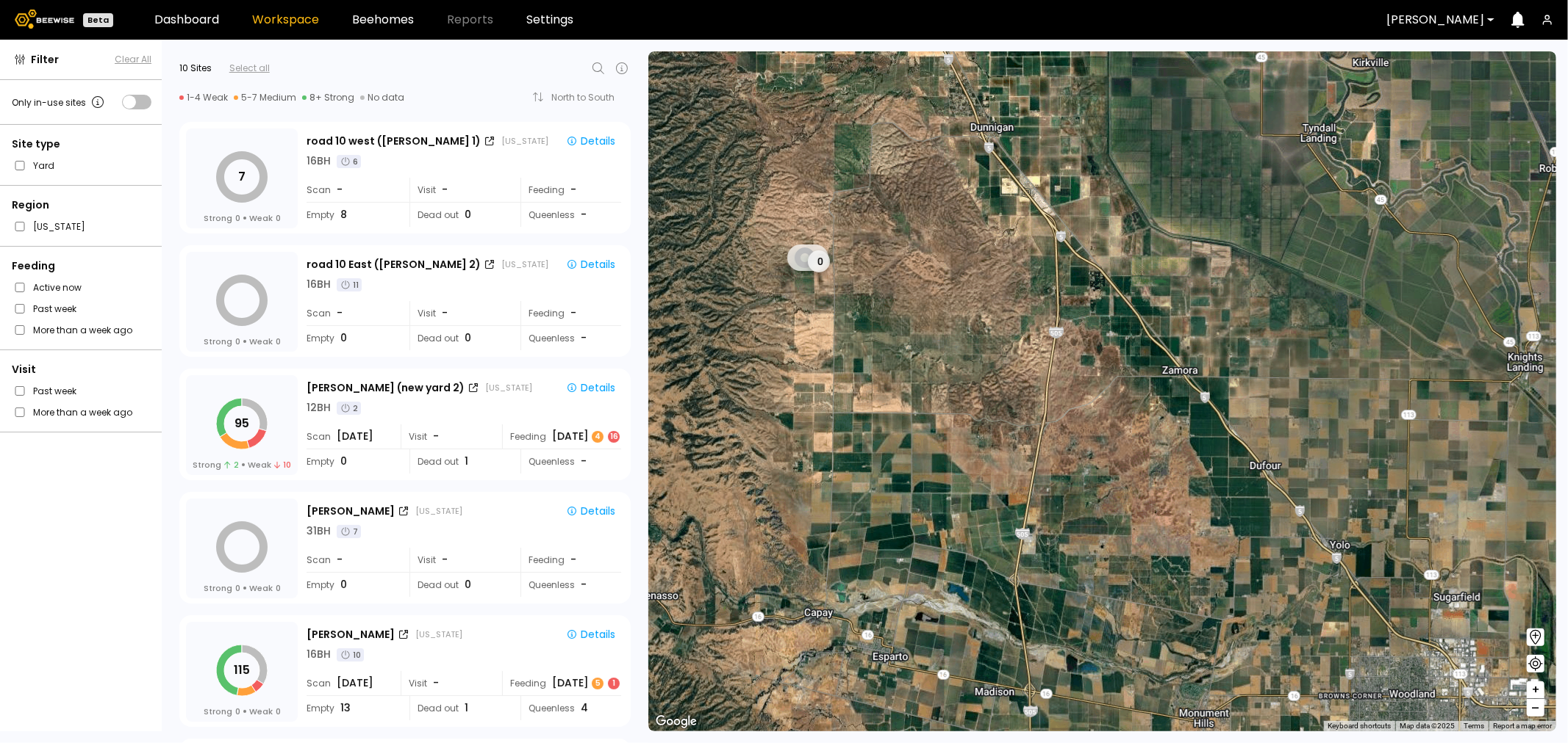
drag, startPoint x: 781, startPoint y: 316, endPoint x: 895, endPoint y: 319, distance: 114.0
click at [895, 319] on div "7 0" at bounding box center [1102, 391] width 908 height 680
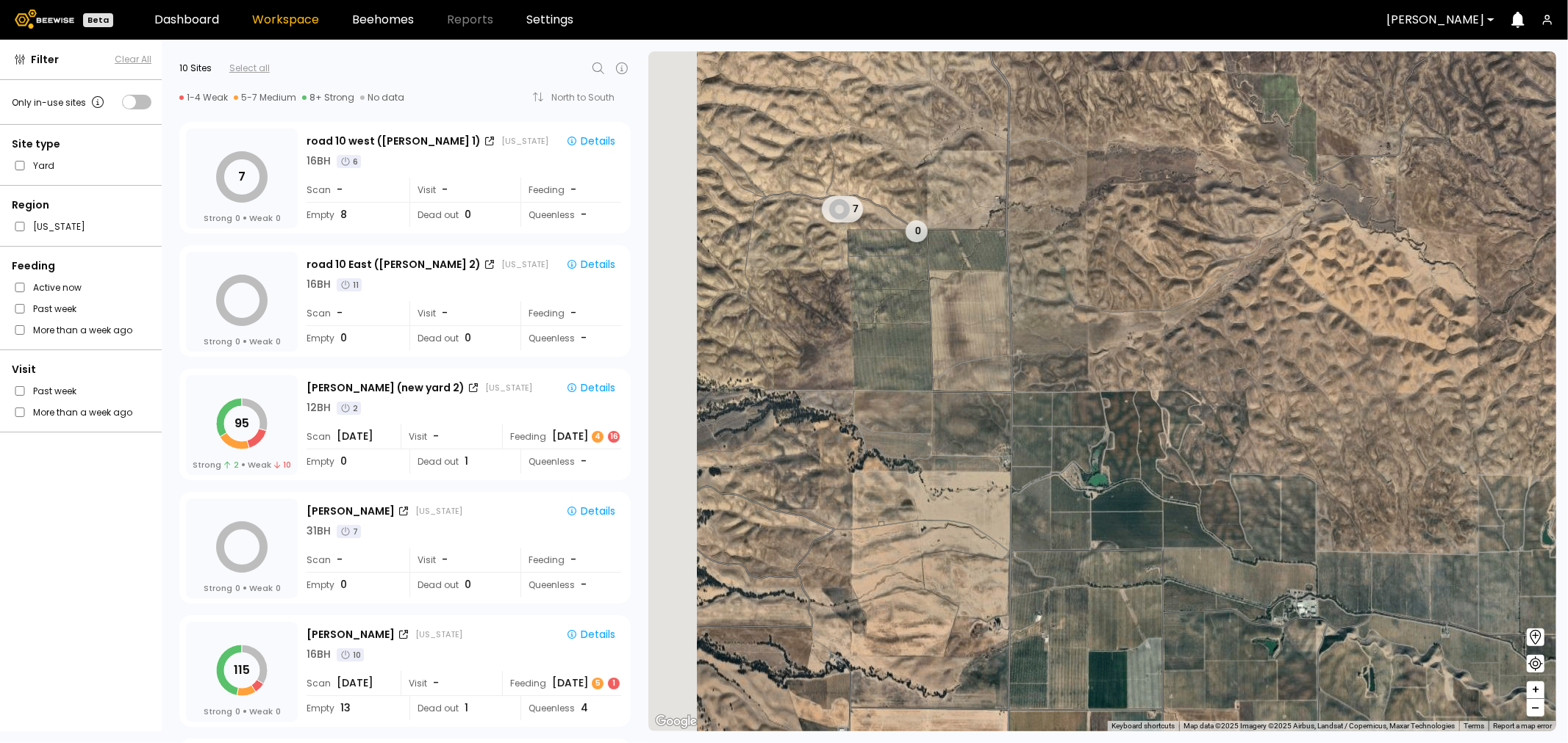
drag, startPoint x: 729, startPoint y: 285, endPoint x: 929, endPoint y: 303, distance: 200.8
click at [927, 303] on div "7 0" at bounding box center [1102, 391] width 908 height 680
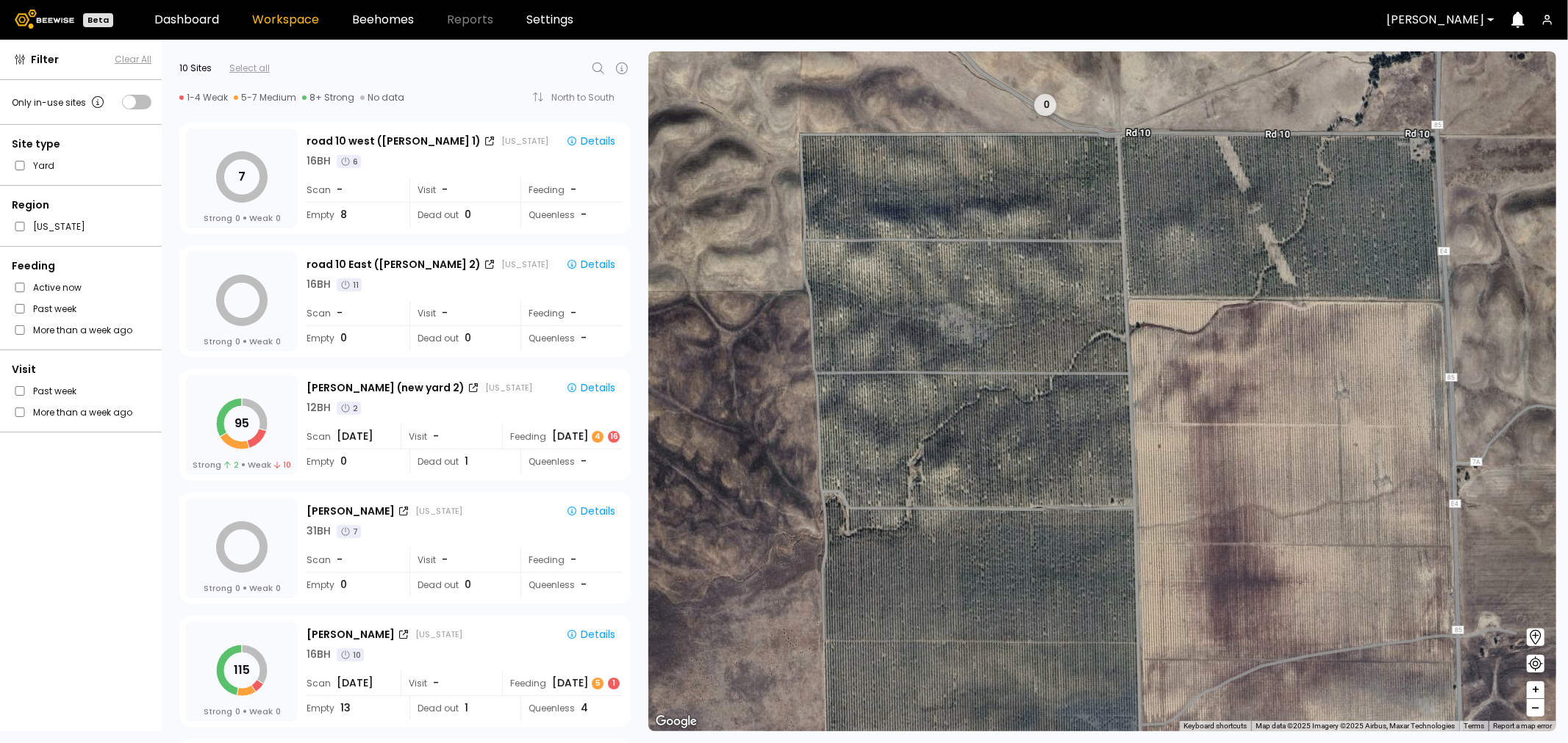
drag, startPoint x: 1060, startPoint y: 160, endPoint x: 1079, endPoint y: 278, distance: 119.5
click at [1079, 278] on div "0" at bounding box center [1102, 391] width 908 height 680
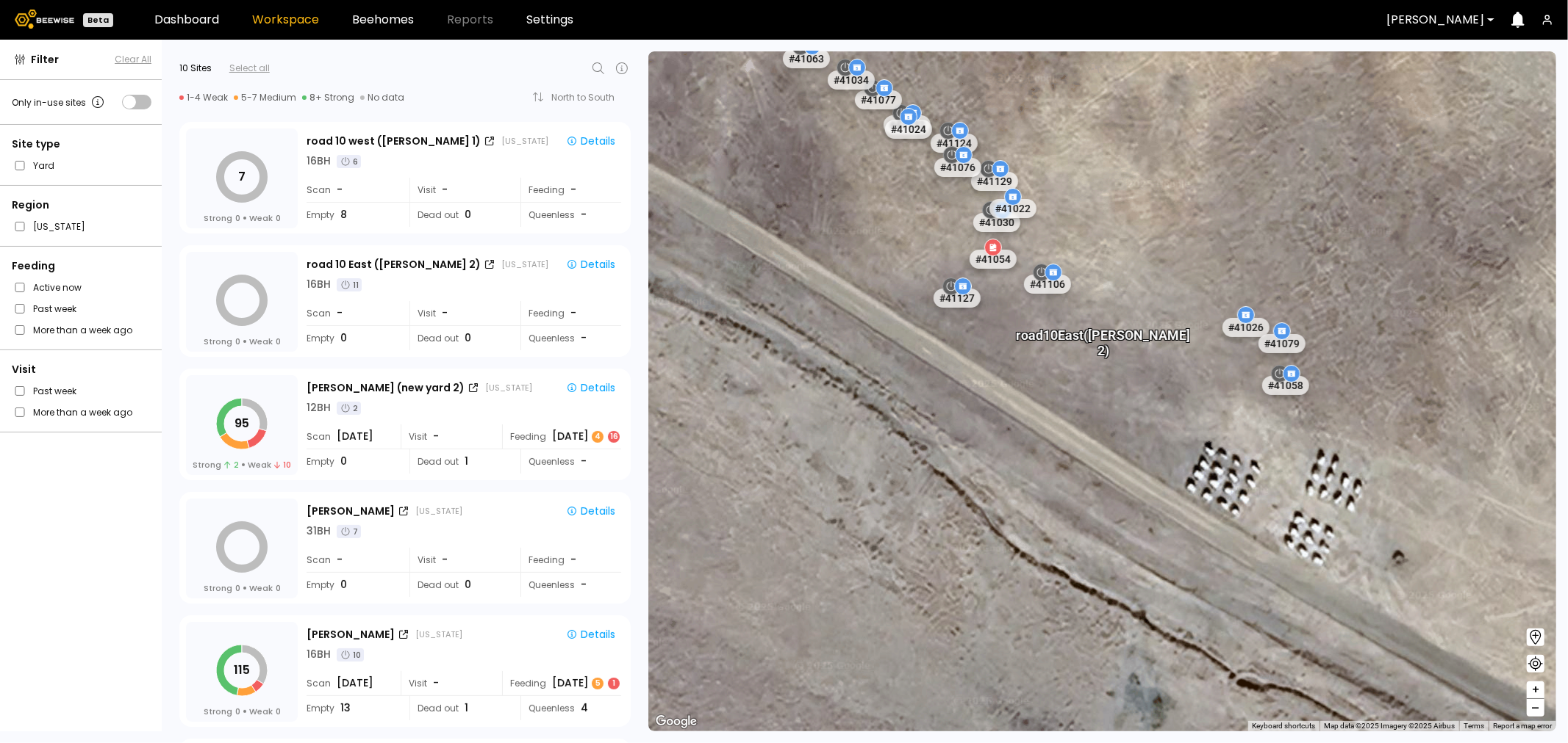
drag, startPoint x: 1100, startPoint y: 274, endPoint x: 1115, endPoint y: 386, distance: 113.0
click at [1115, 381] on div "road 10 East (Dixon 2)" at bounding box center [1189, 358] width 174 height 47
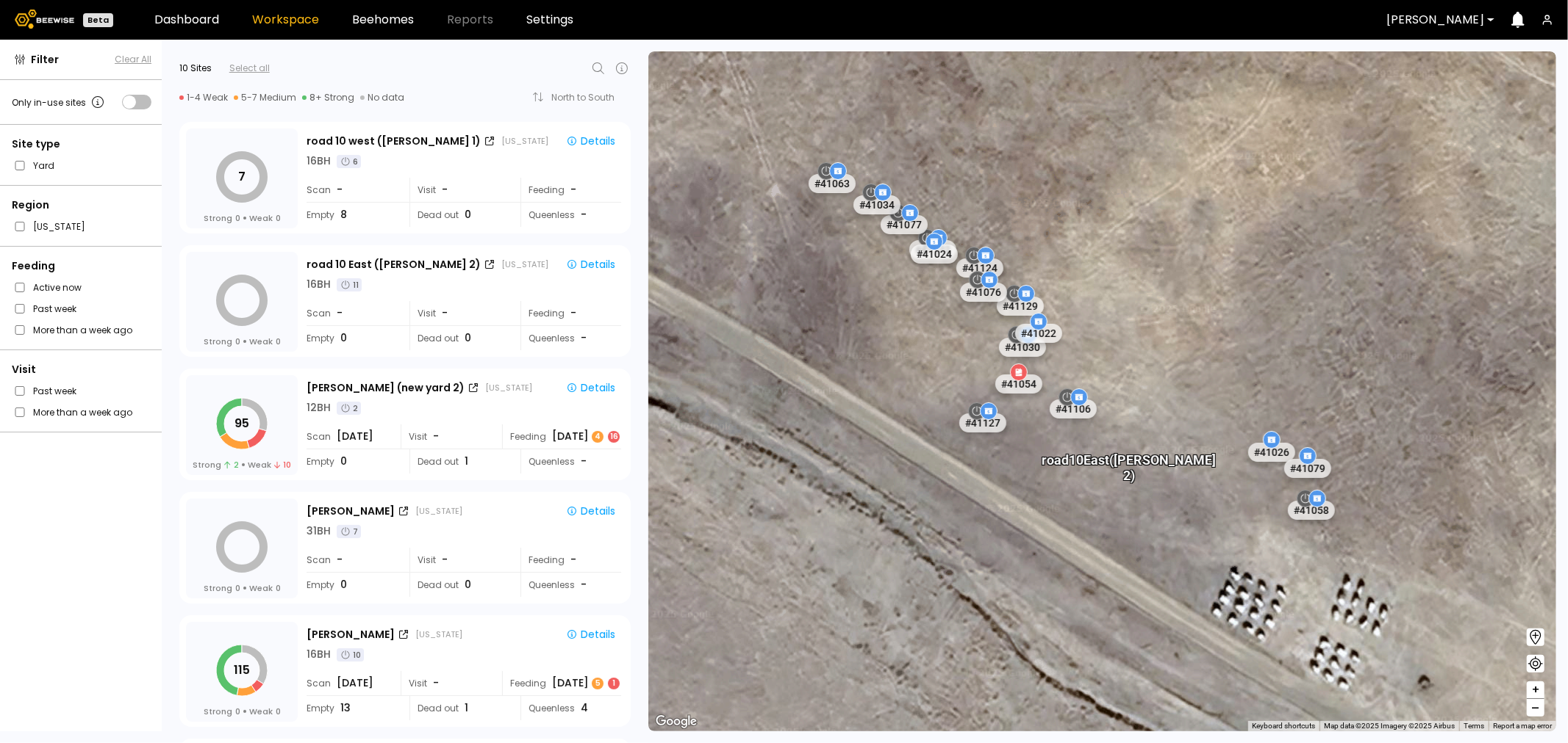
drag, startPoint x: 879, startPoint y: 221, endPoint x: 943, endPoint y: 330, distance: 126.4
click at [943, 330] on div "road 10 East (Dixon 2) # 41073 # 41101 # 40069 # 40702 # 40113 # 40200 # 40306 …" at bounding box center [1102, 391] width 908 height 680
click at [1027, 382] on div at bounding box center [1019, 374] width 17 height 17
click at [1018, 380] on div at bounding box center [1019, 374] width 17 height 17
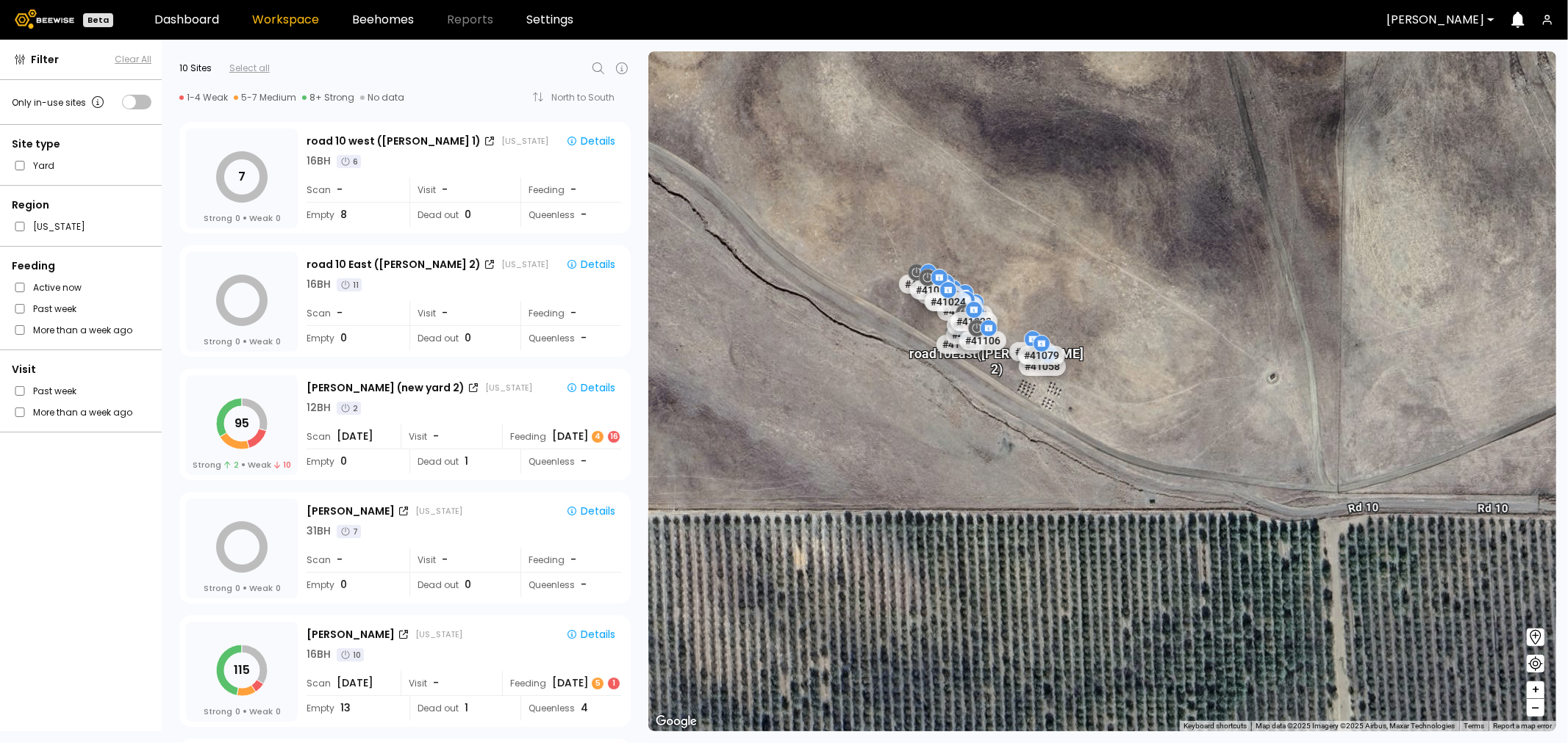
drag, startPoint x: 750, startPoint y: 291, endPoint x: 999, endPoint y: 325, distance: 251.3
click at [999, 325] on div "road 10 East (Dixon 2) # 41073 # 41101 # 40069 # 40702 # 40113 # 40200 # 40306 …" at bounding box center [1102, 391] width 908 height 680
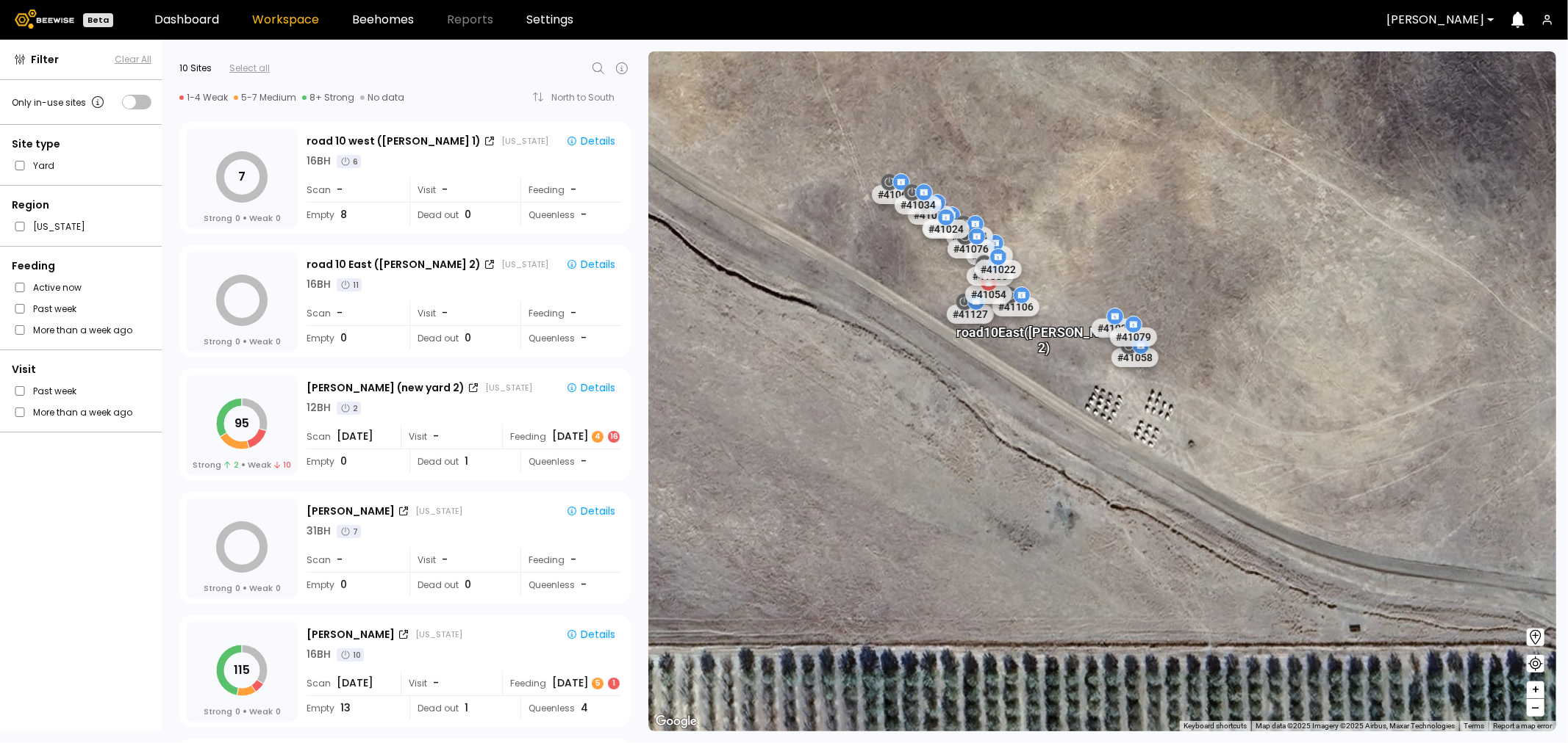
drag, startPoint x: 840, startPoint y: 349, endPoint x: 1059, endPoint y: 454, distance: 242.9
click at [1059, 454] on div "road 10 East (Dixon 2) # 41073 # 41101 # 40069 # 40702 # 40113 # 40200 # 40306 …" at bounding box center [1102, 391] width 908 height 680
